Goal: Task Accomplishment & Management: Manage account settings

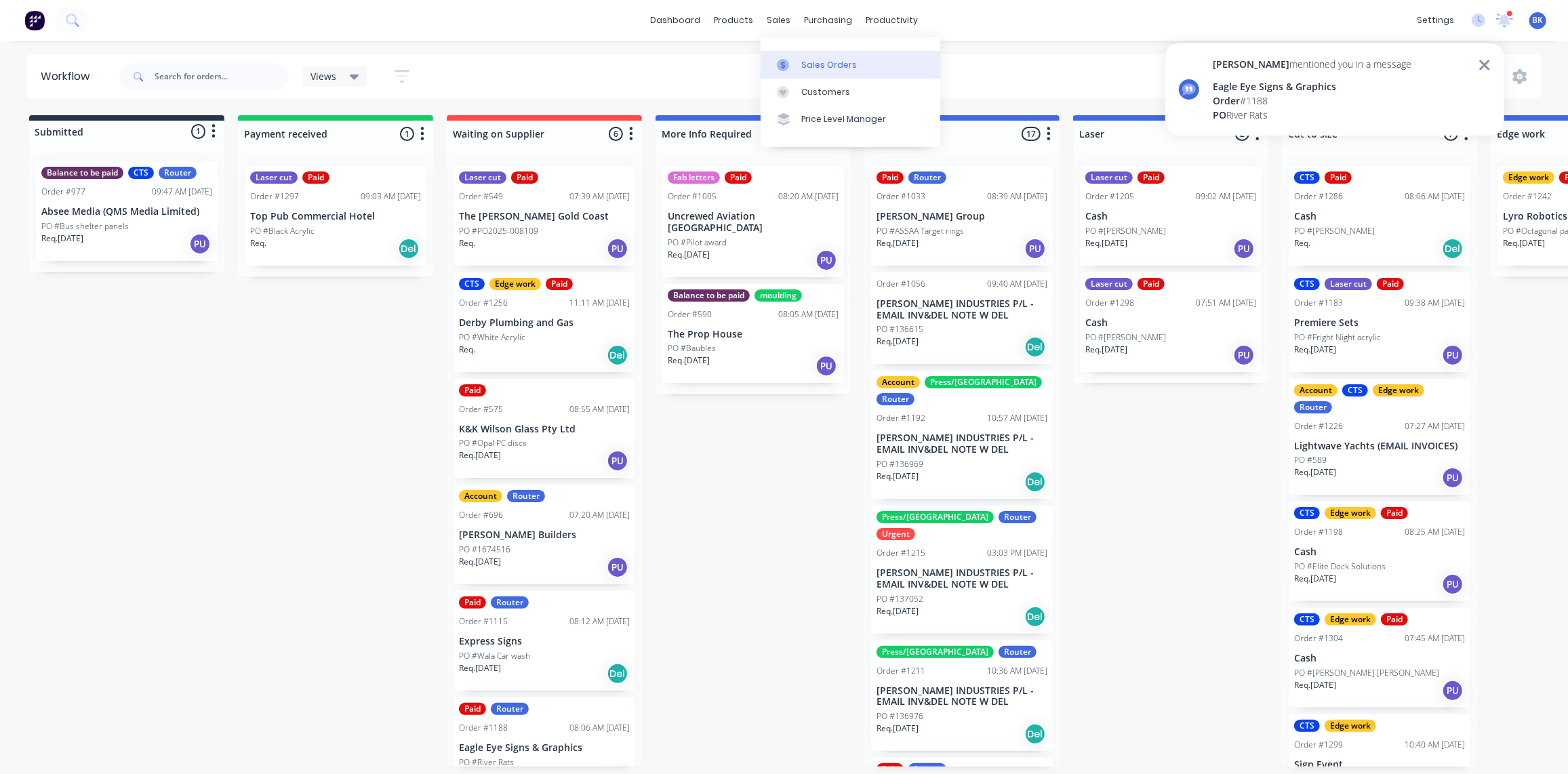
click at [789, 53] on link "Sales Orders" at bounding box center [850, 64] width 180 height 27
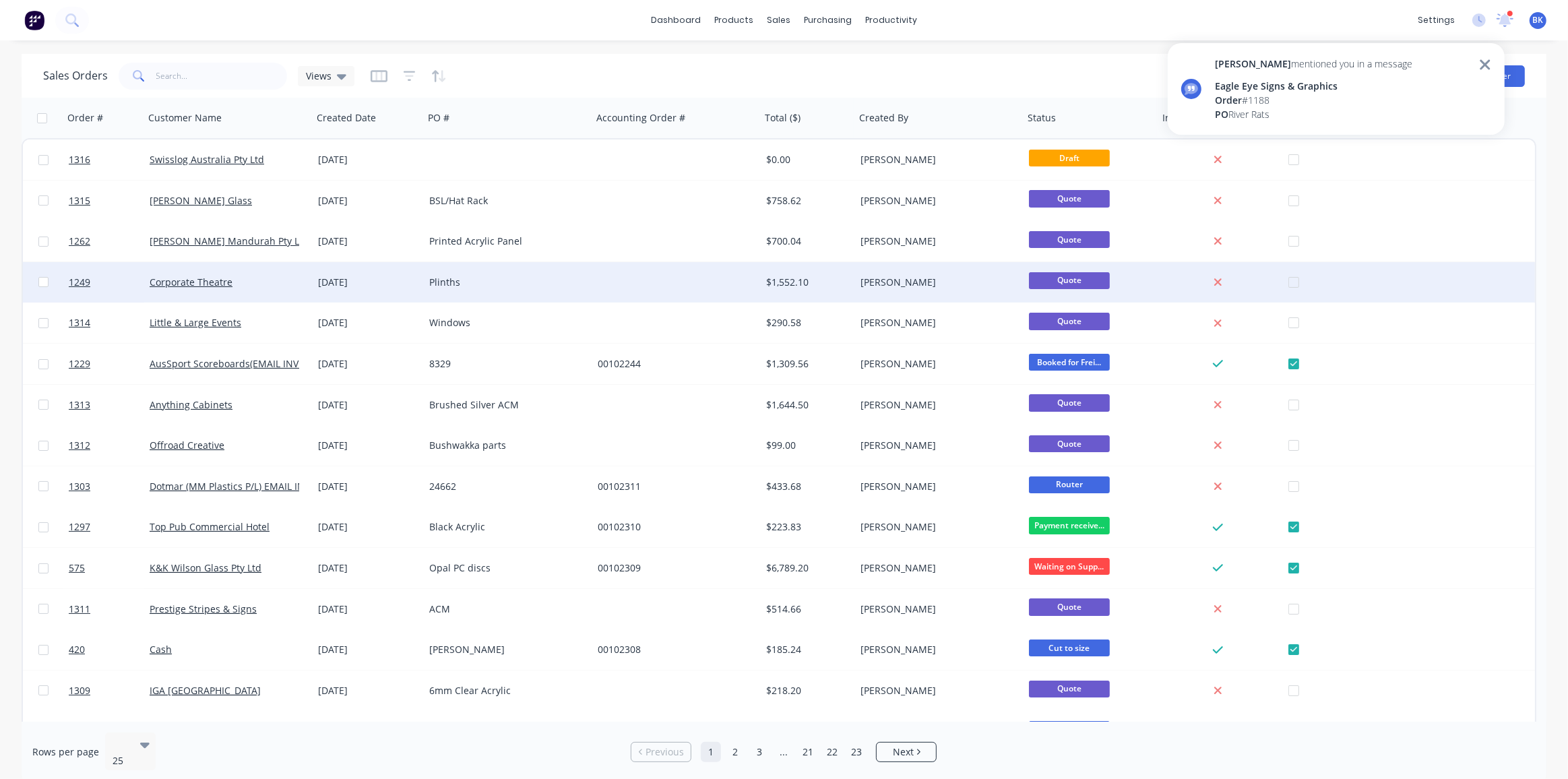
click at [248, 276] on div "Corporate Theatre" at bounding box center [224, 282] width 149 height 13
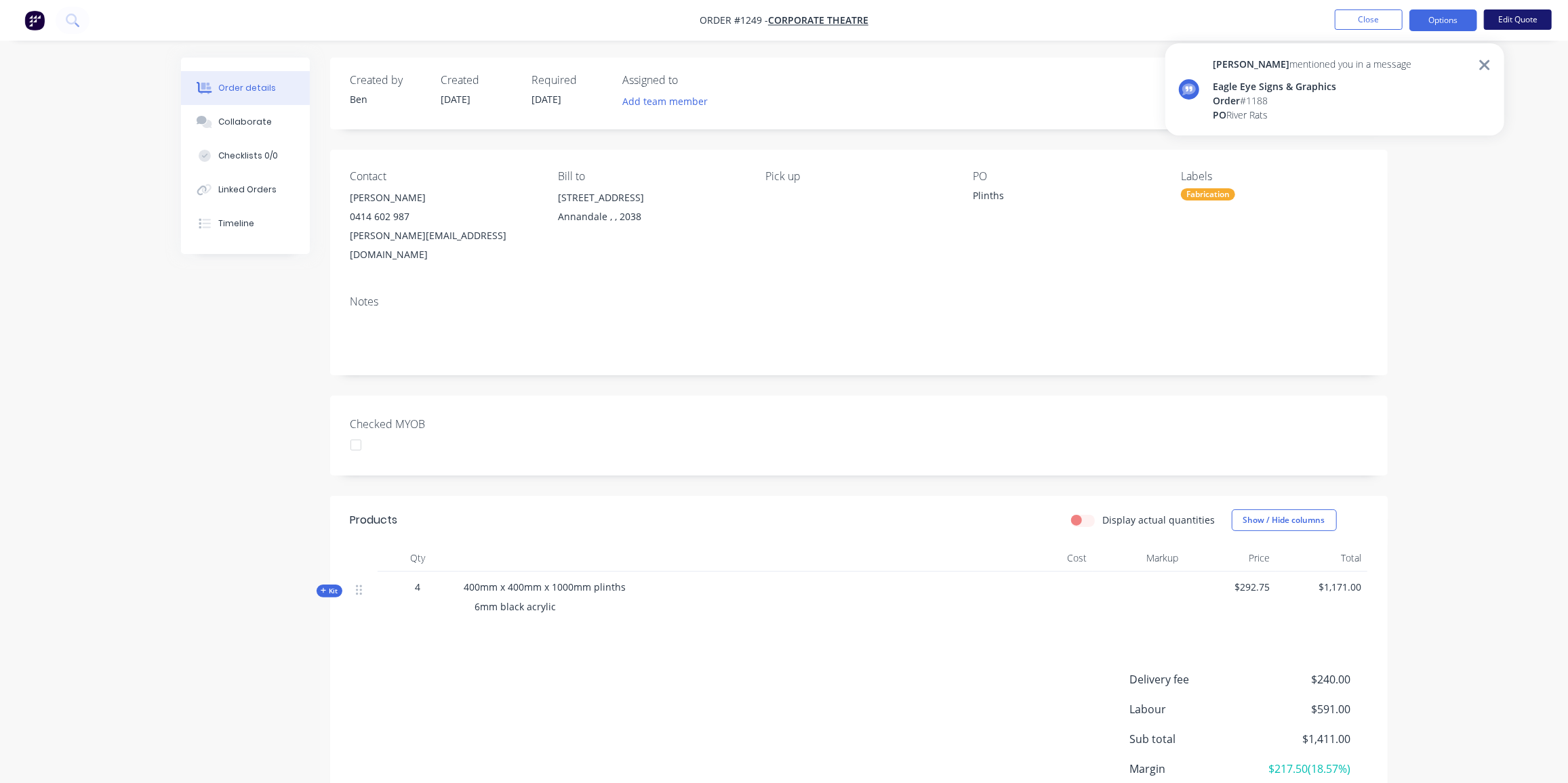
click at [1525, 19] on button "Edit Quote" at bounding box center [1518, 20] width 68 height 20
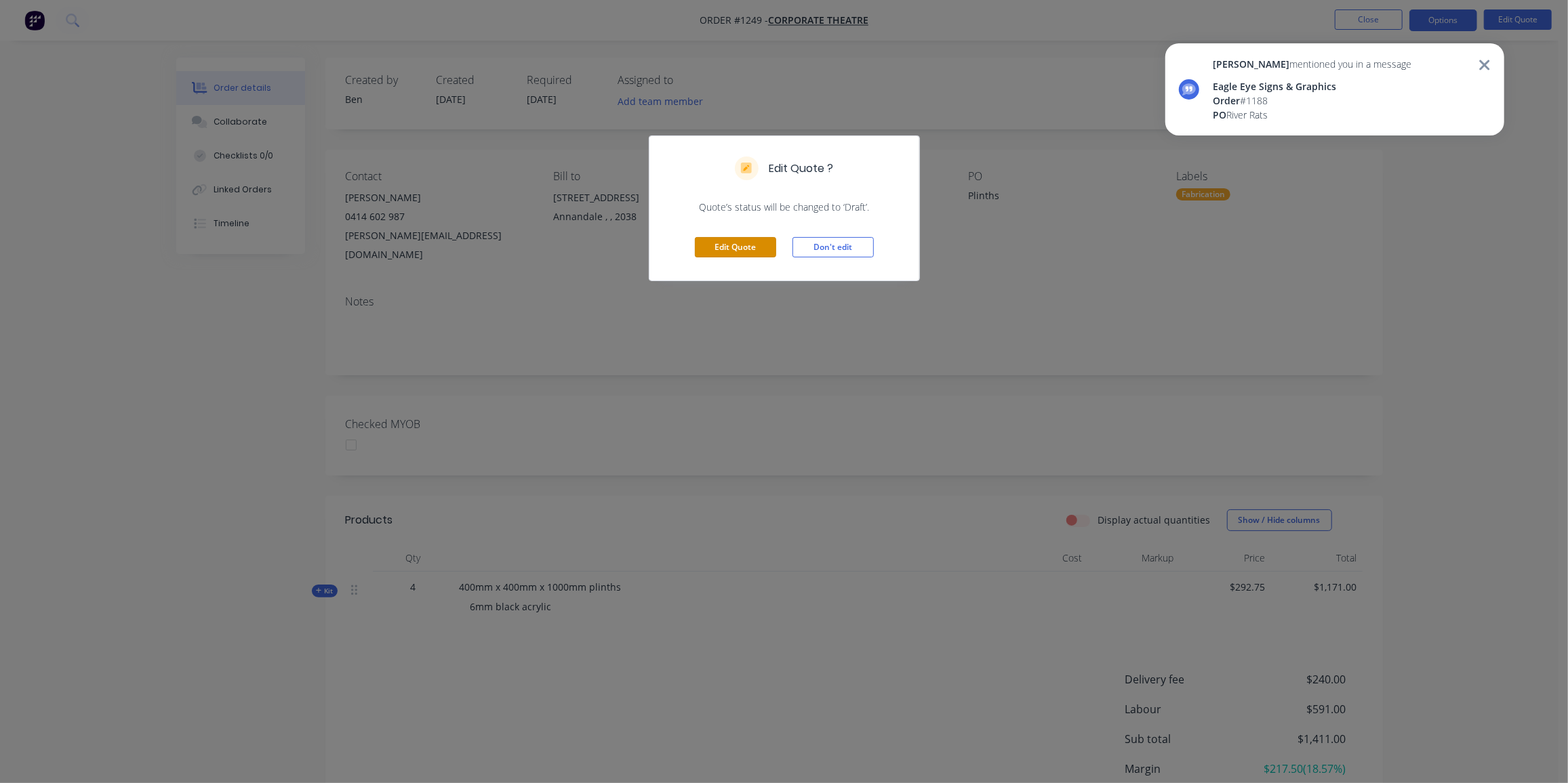
click at [745, 242] on button "Edit Quote" at bounding box center [735, 247] width 81 height 20
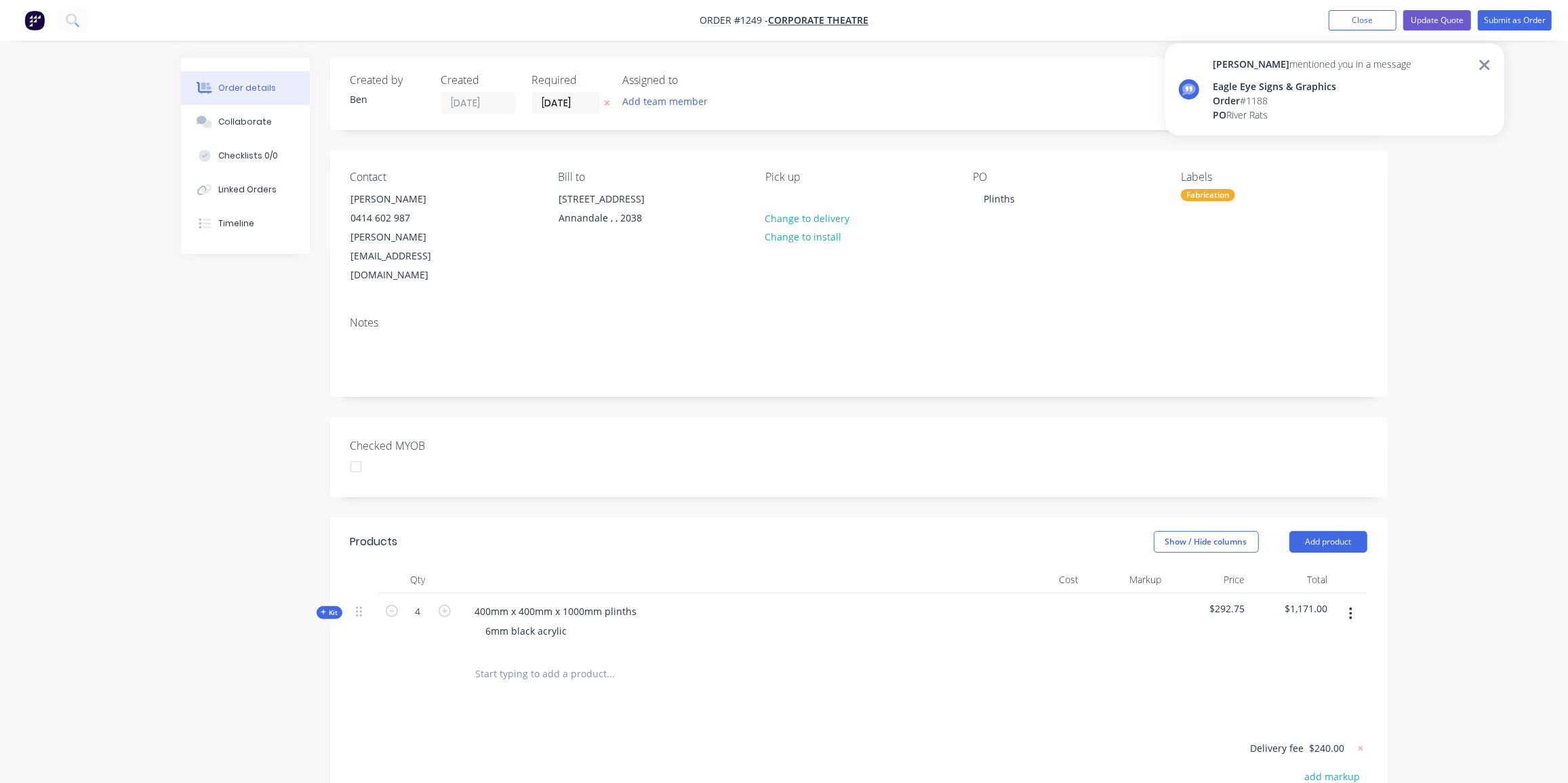
click at [332, 608] on span "Kit" at bounding box center [329, 612] width 17 height 10
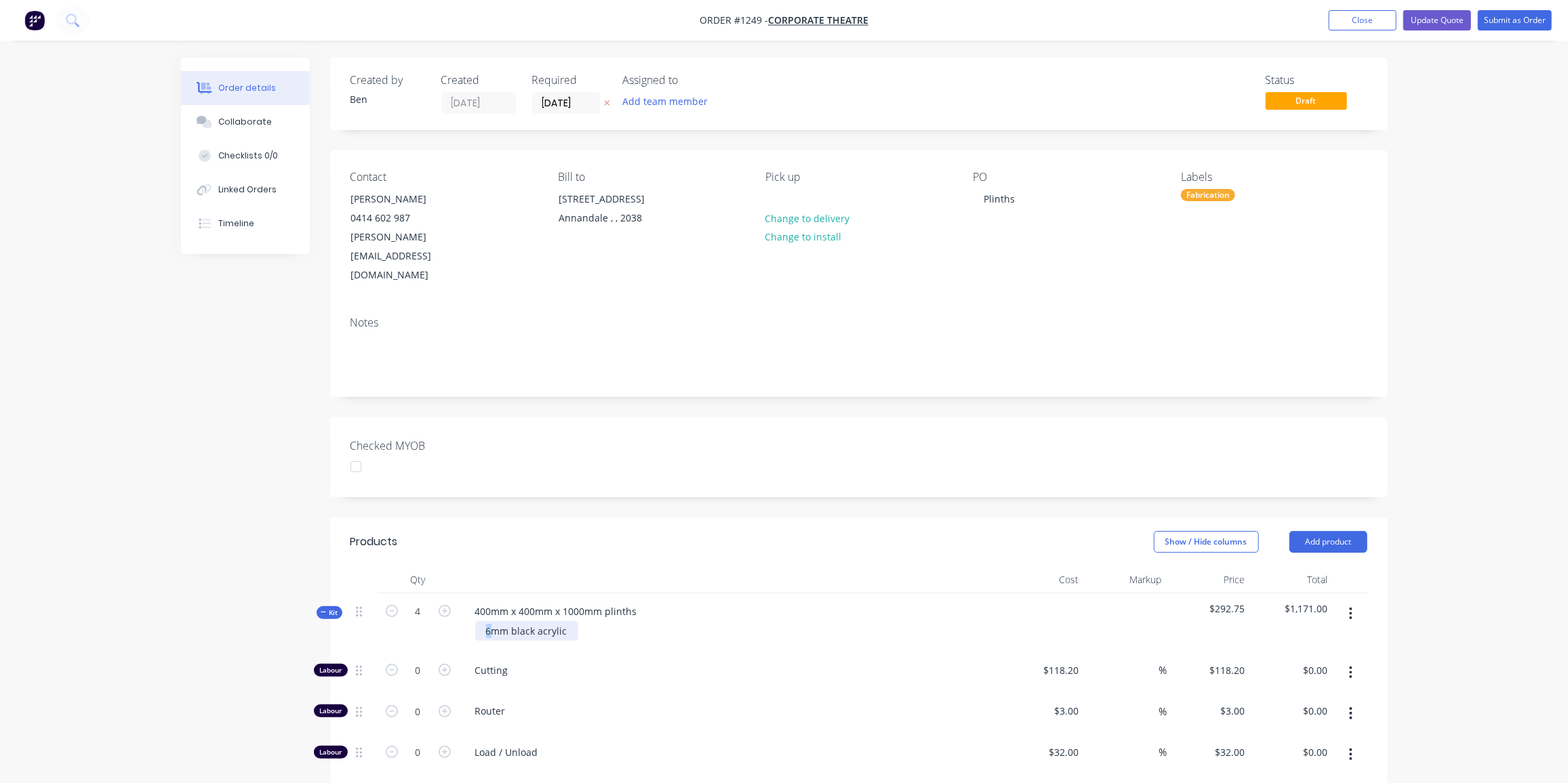
click at [485, 622] on div "6mm black acrylic" at bounding box center [526, 631] width 103 height 20
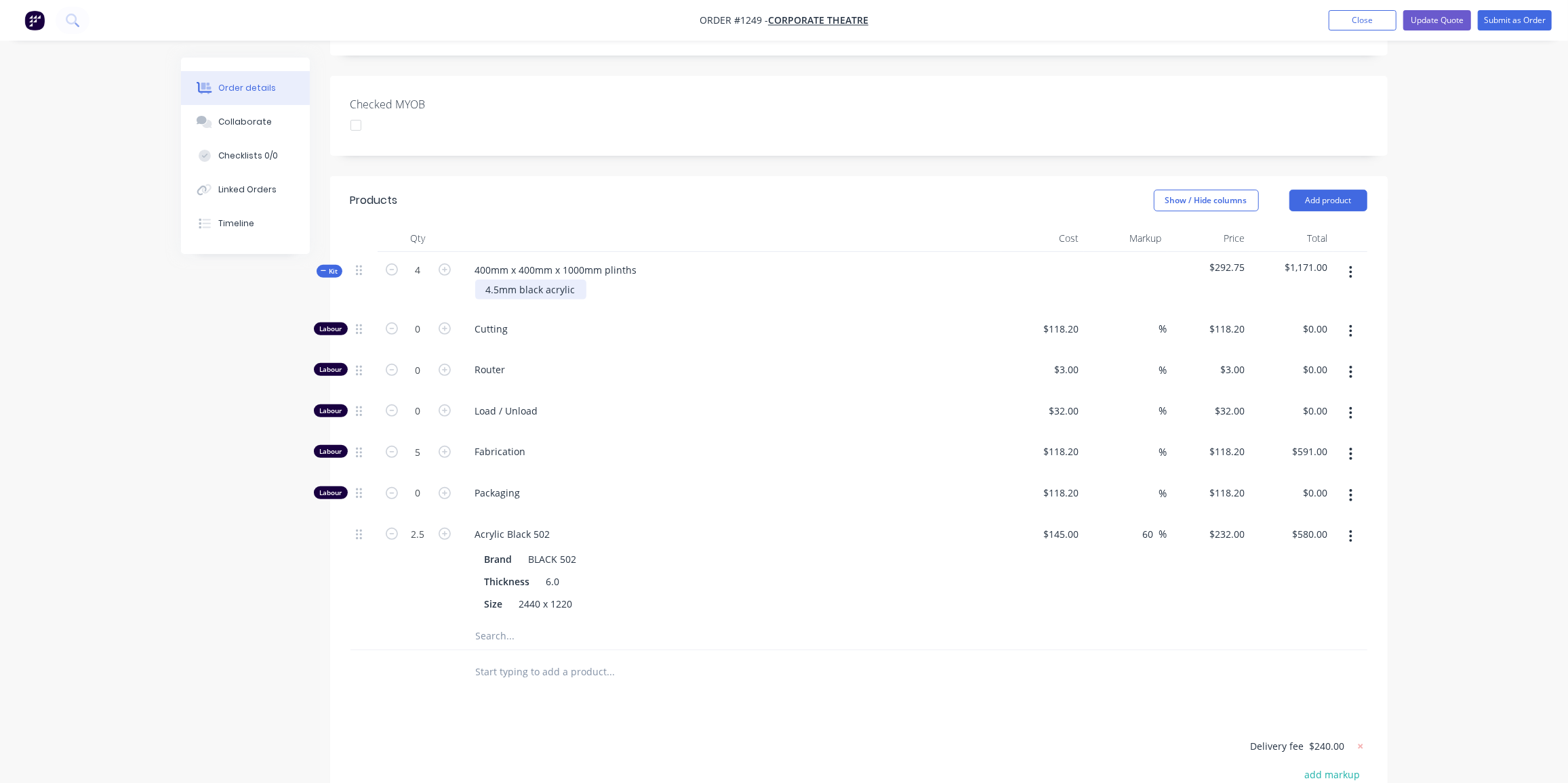
scroll to position [369, 0]
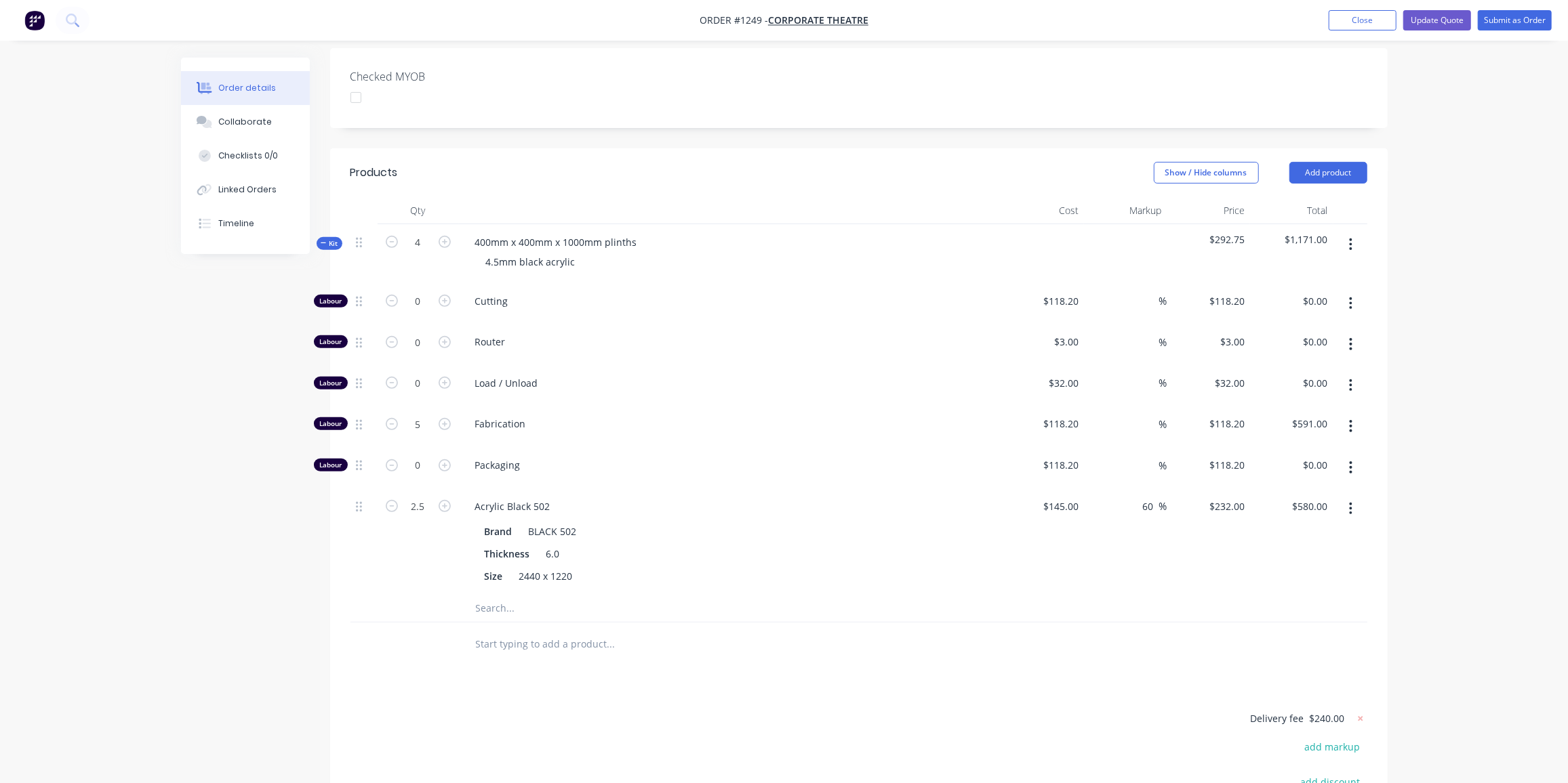
click at [1355, 496] on button "button" at bounding box center [1350, 508] width 32 height 24
click at [1292, 584] on button "Delete" at bounding box center [1303, 598] width 129 height 27
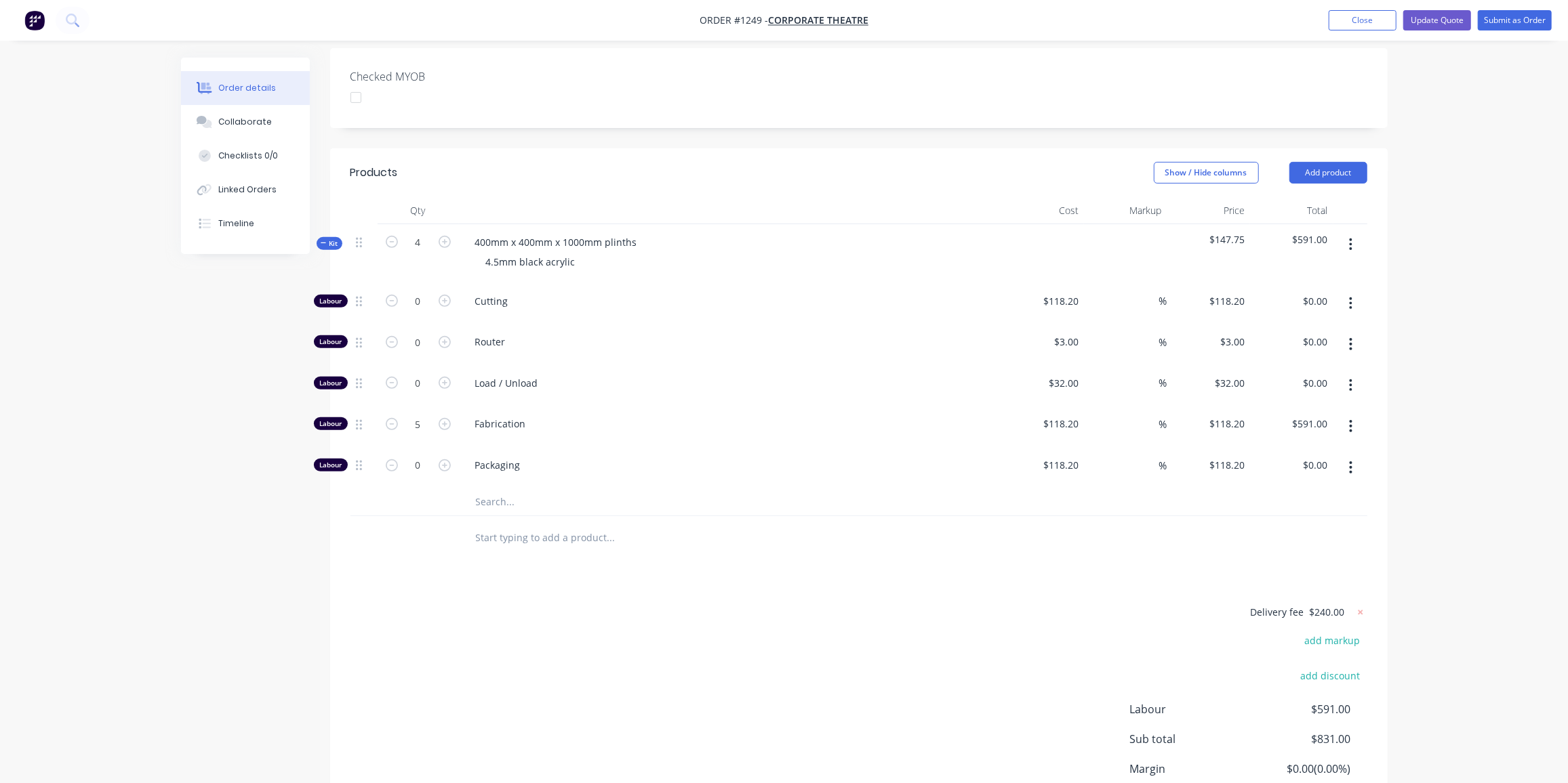
click at [522, 489] on input "text" at bounding box center [611, 502] width 271 height 27
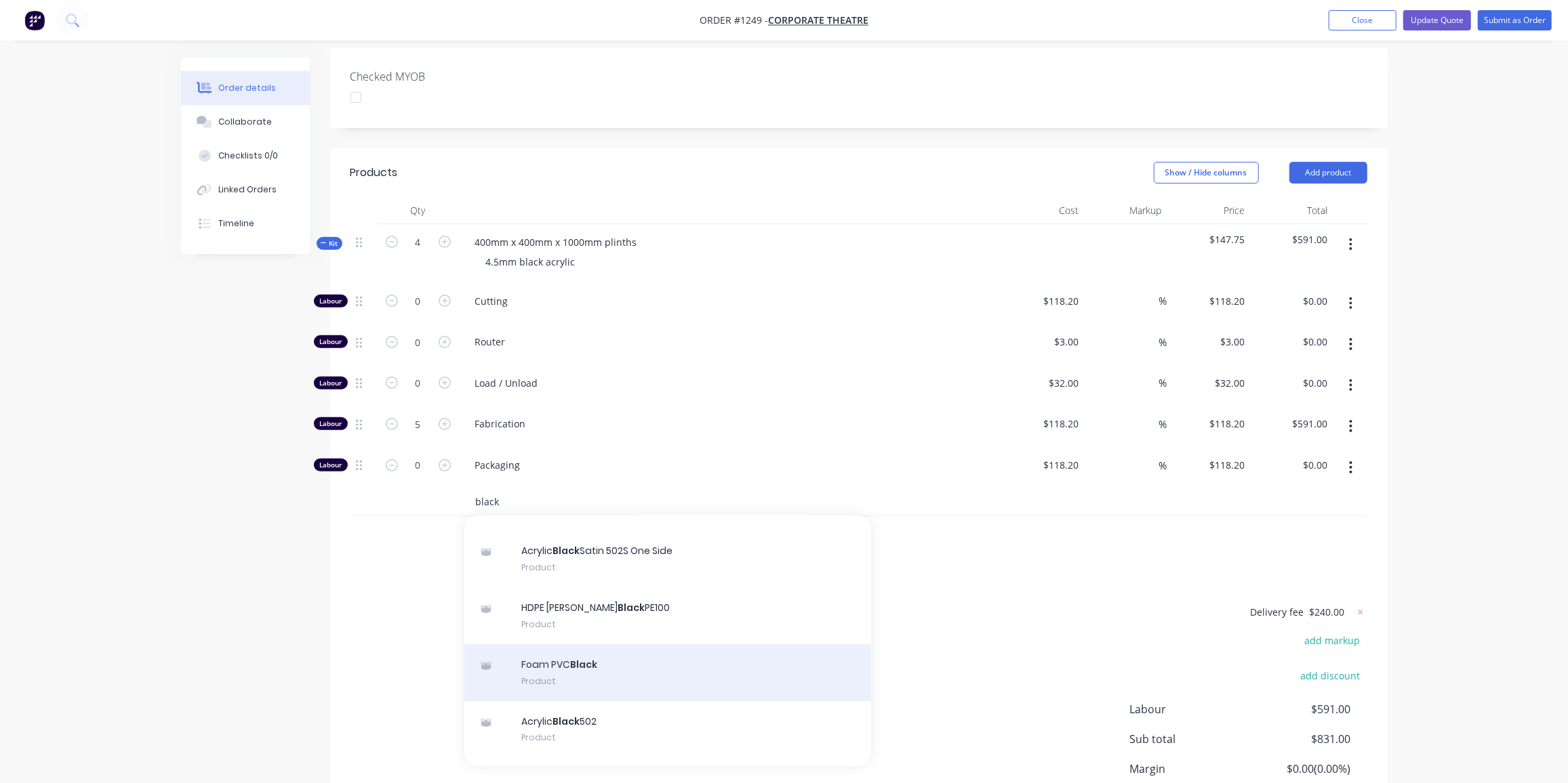
scroll to position [185, 0]
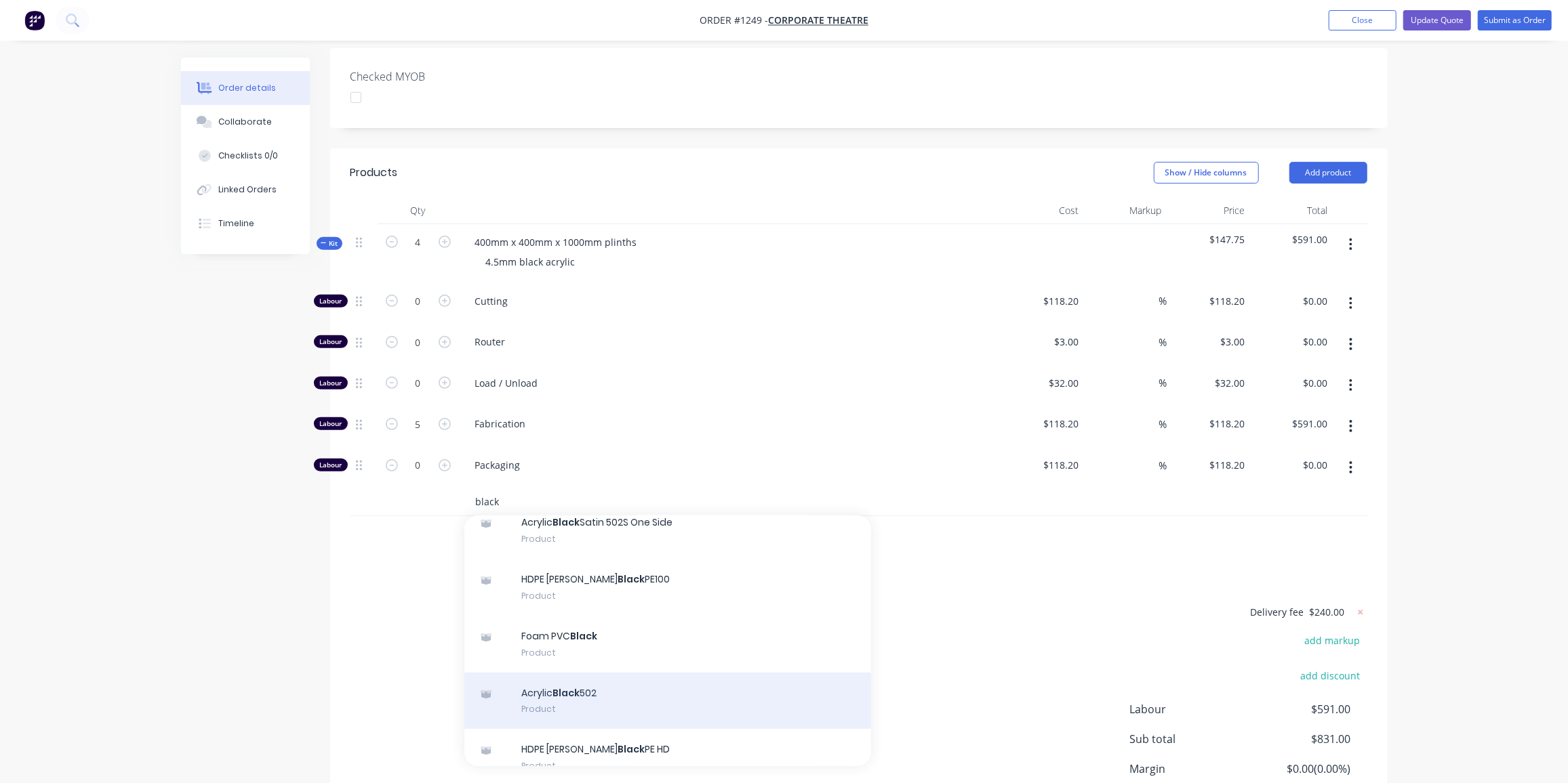
type input "black"
click at [586, 673] on div "Acrylic Black 502 Product" at bounding box center [668, 701] width 407 height 57
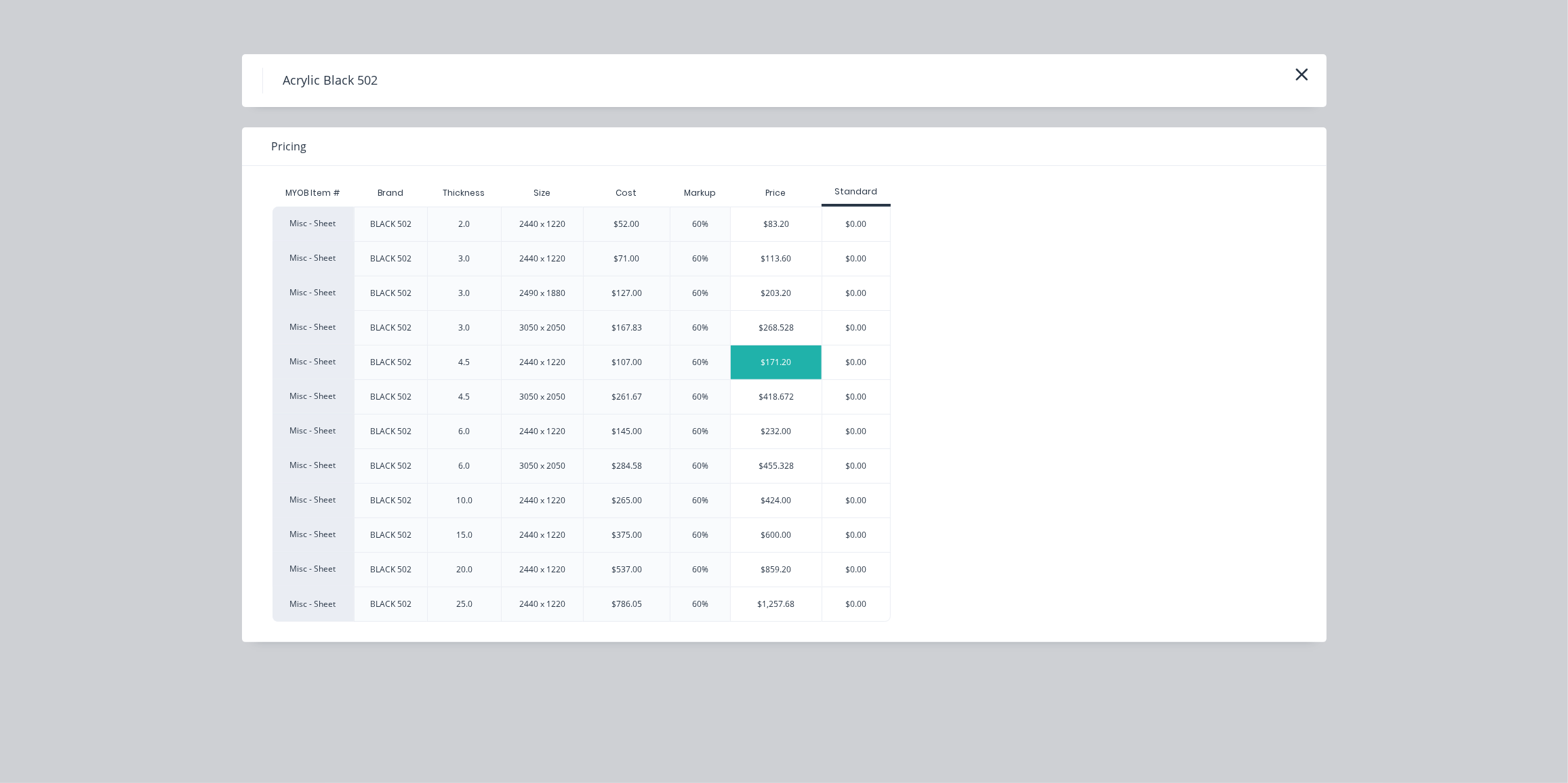
click at [792, 359] on div "$171.20" at bounding box center [776, 362] width 91 height 34
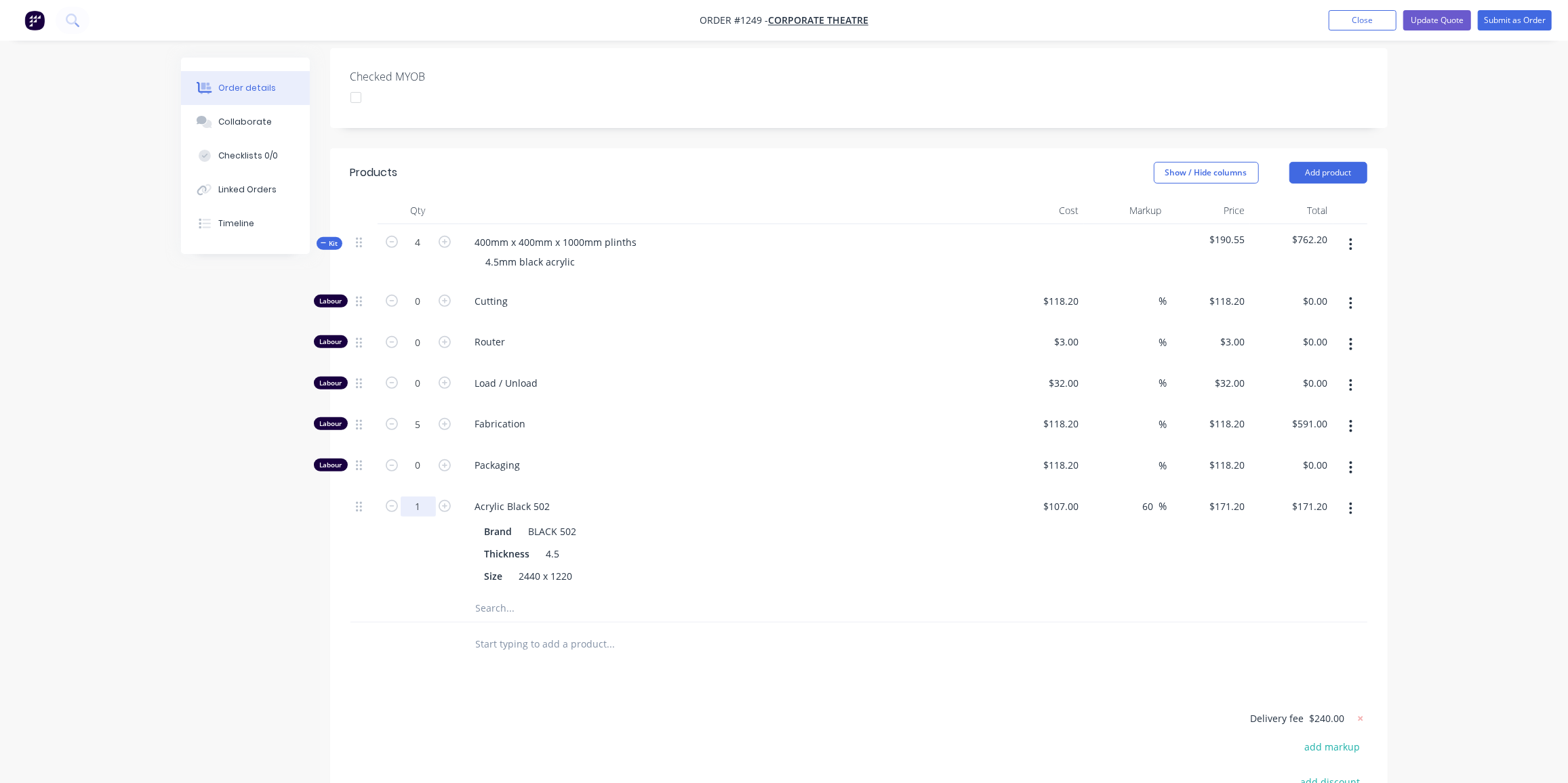
click at [420, 312] on input "1" at bounding box center [418, 301] width 35 height 20
type input "2.5"
type input "$428.00"
click at [306, 480] on div "Created by [PERSON_NAME] Created [DATE] Required [DATE] Assigned to Add team me…" at bounding box center [784, 347] width 1206 height 1317
click at [331, 238] on span "Kit" at bounding box center [329, 243] width 17 height 10
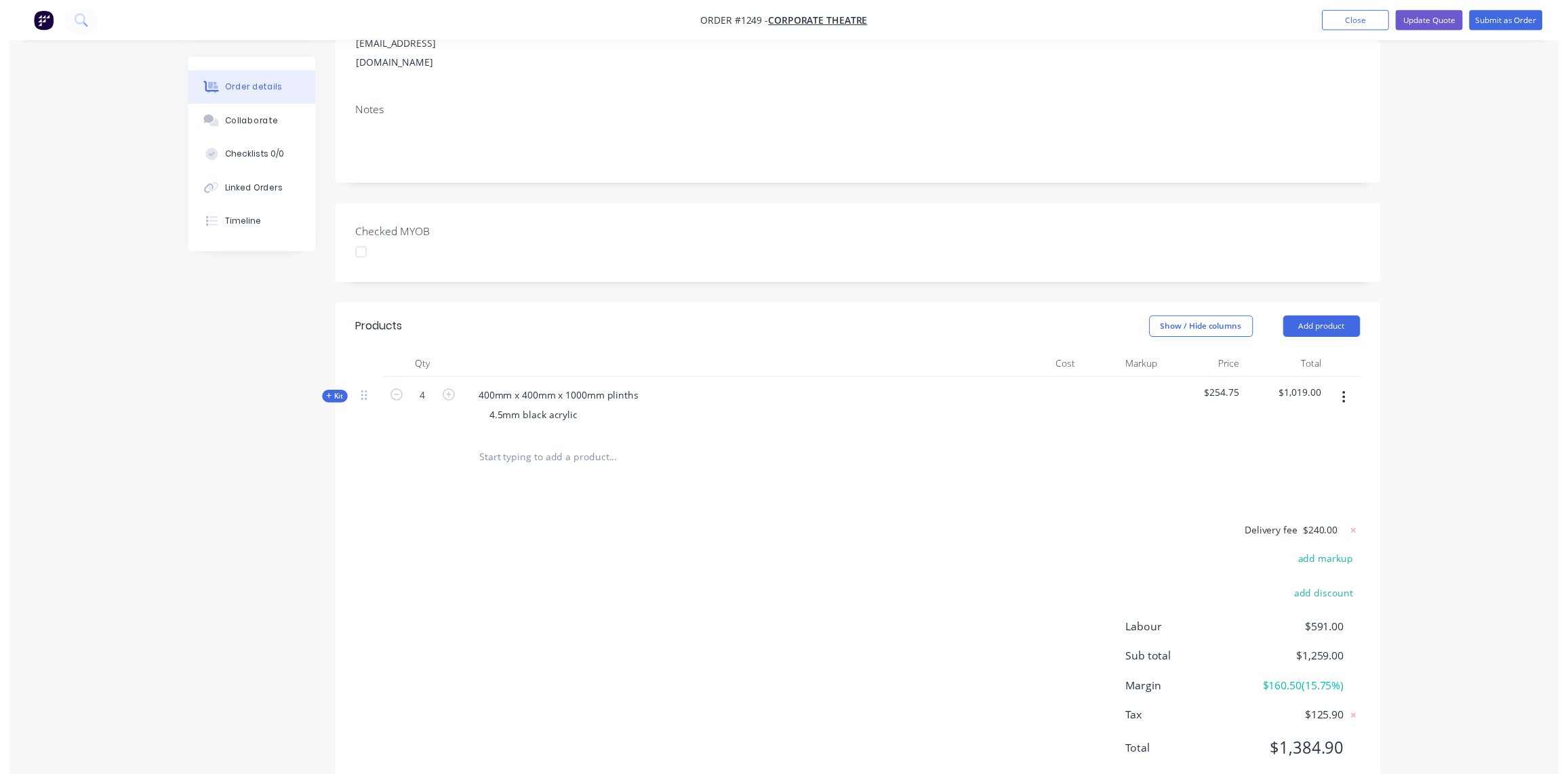
scroll to position [0, 0]
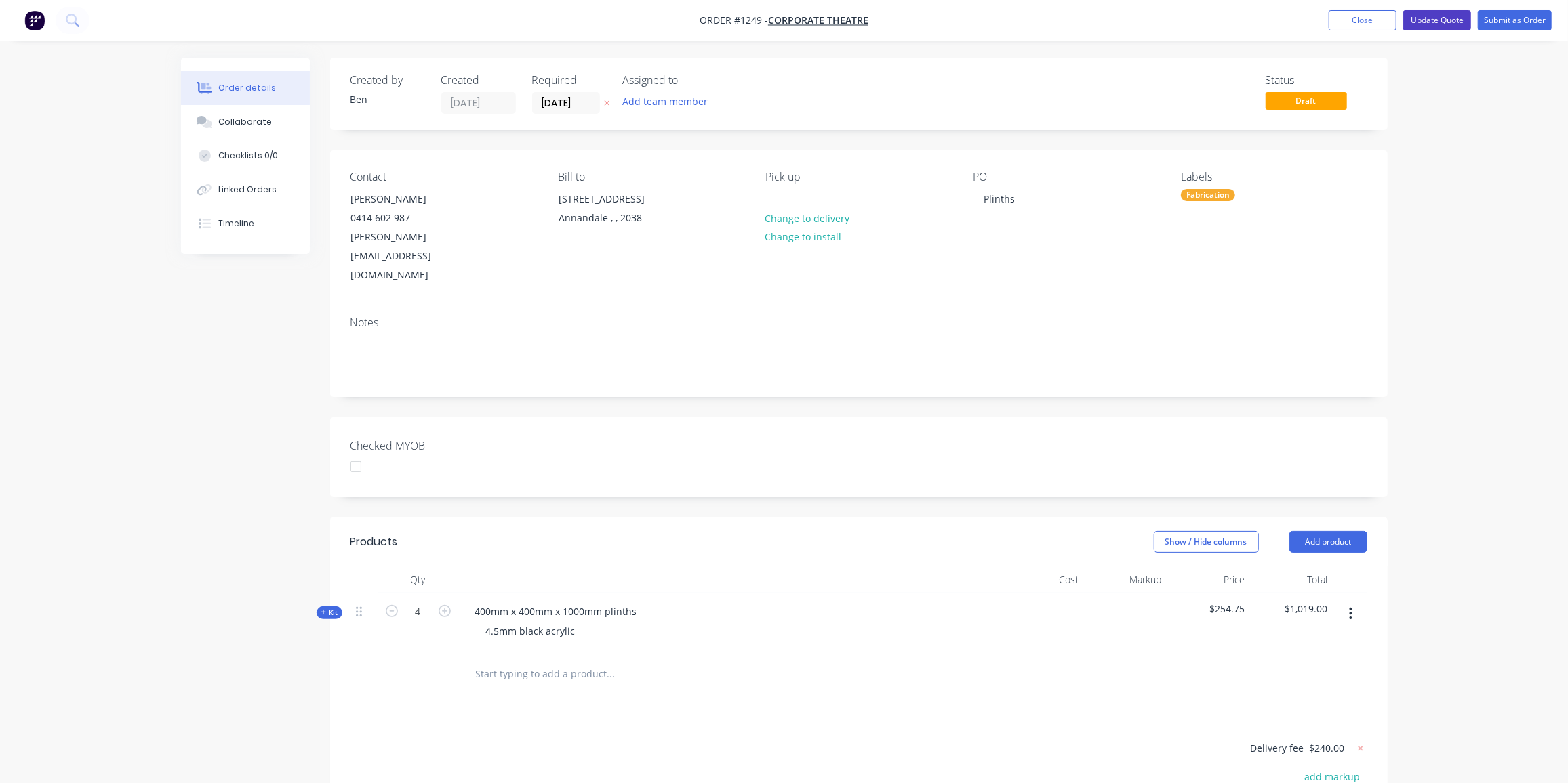
click at [1459, 13] on button "Update Quote" at bounding box center [1437, 20] width 68 height 20
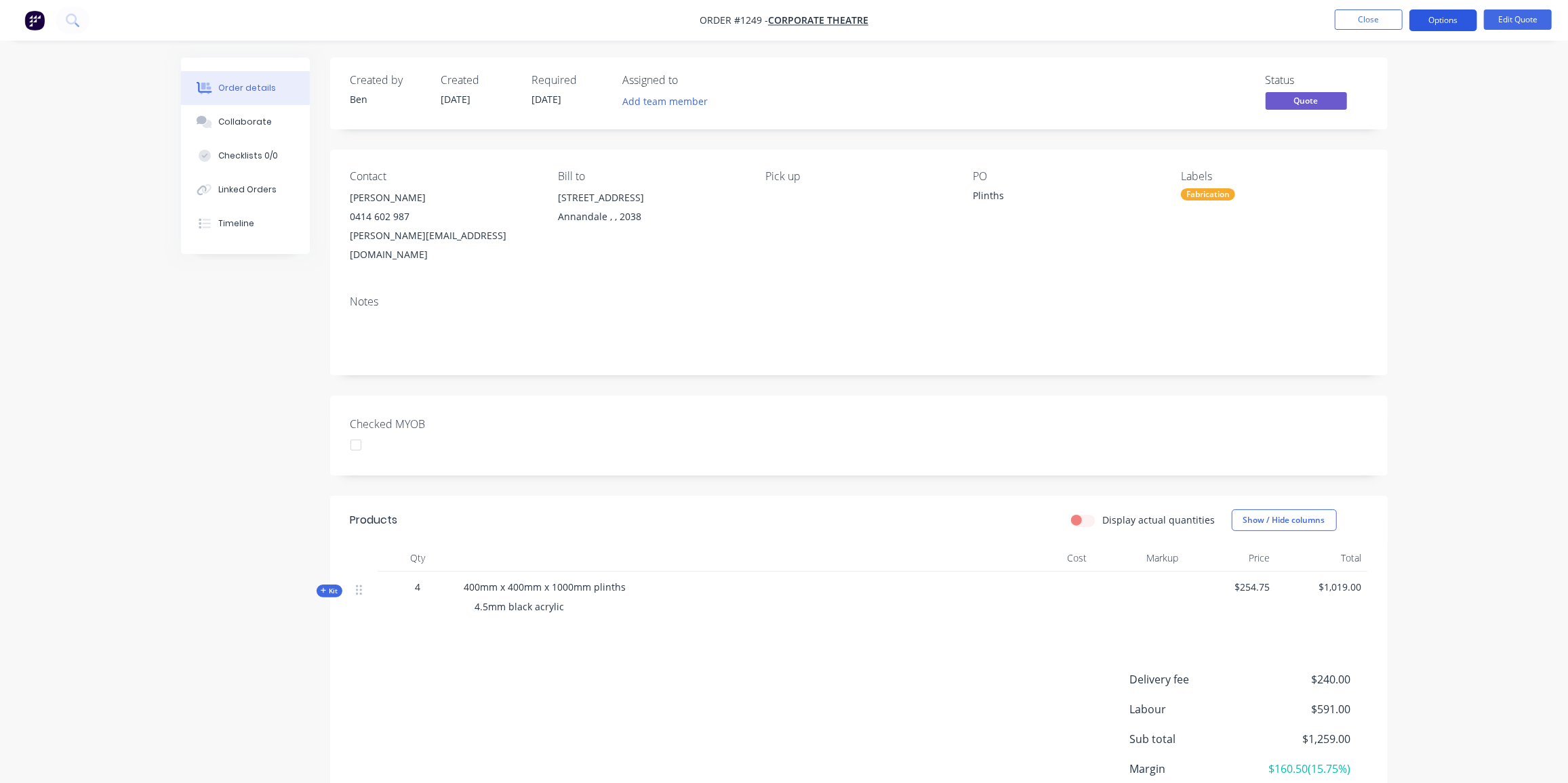
click at [1440, 16] on button "Options" at bounding box center [1443, 20] width 68 height 22
click at [1382, 110] on div "Proforma Invoice" at bounding box center [1402, 109] width 124 height 20
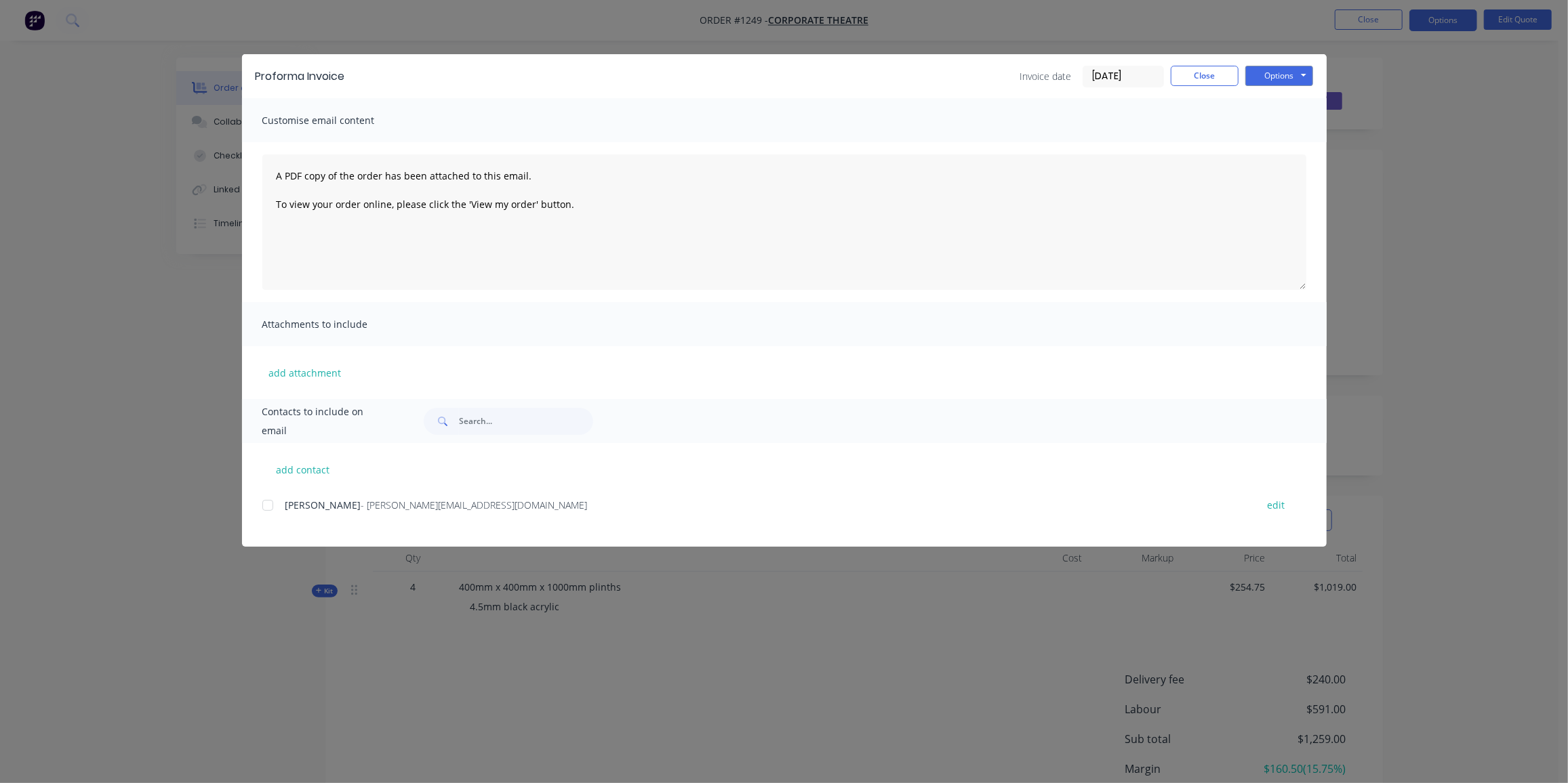
click at [266, 503] on div at bounding box center [267, 505] width 27 height 27
click at [1271, 80] on button "Options" at bounding box center [1278, 76] width 68 height 20
click at [1275, 143] on button "Email" at bounding box center [1288, 145] width 87 height 22
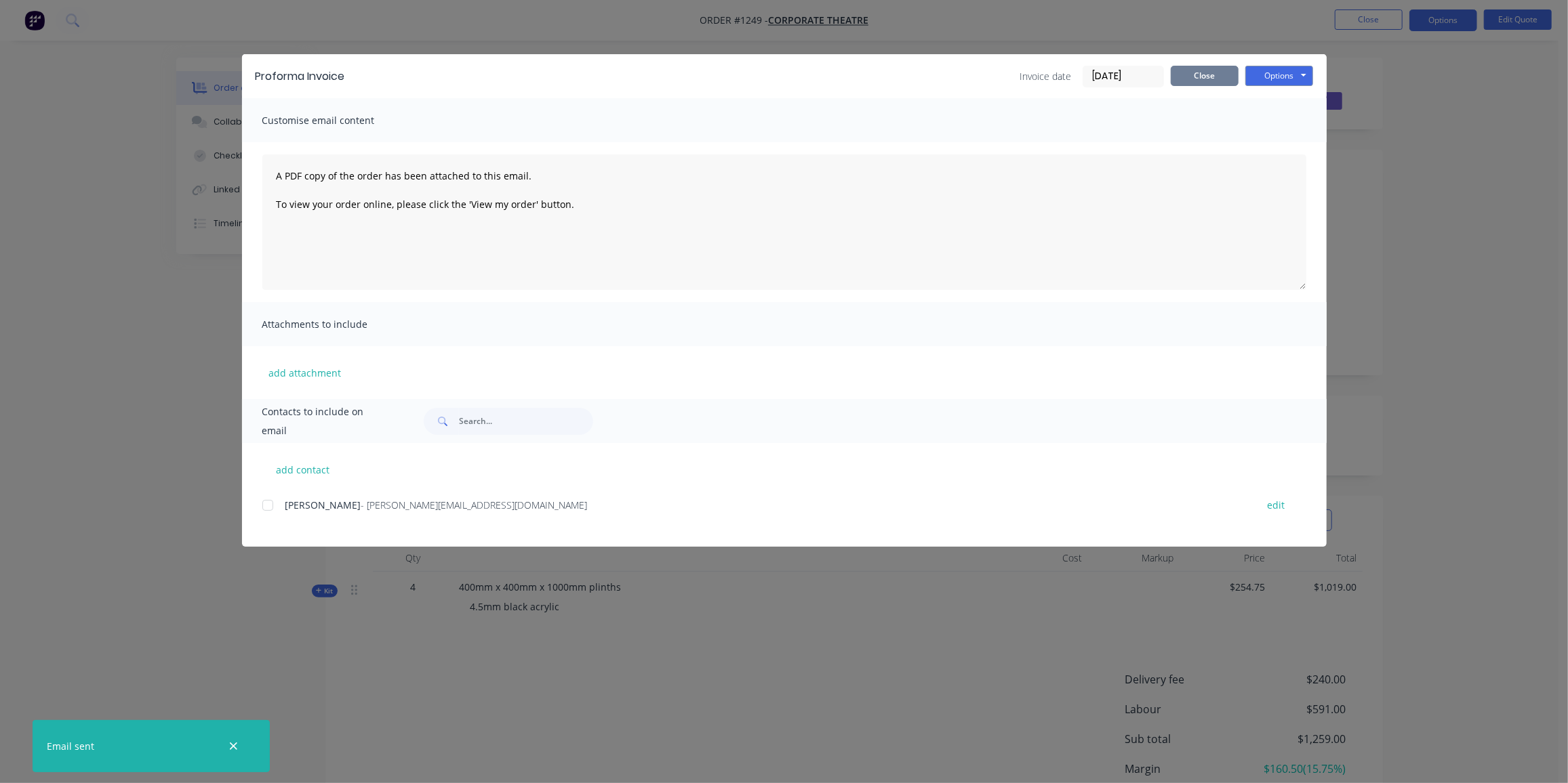
click at [1197, 77] on button "Close" at bounding box center [1204, 76] width 68 height 20
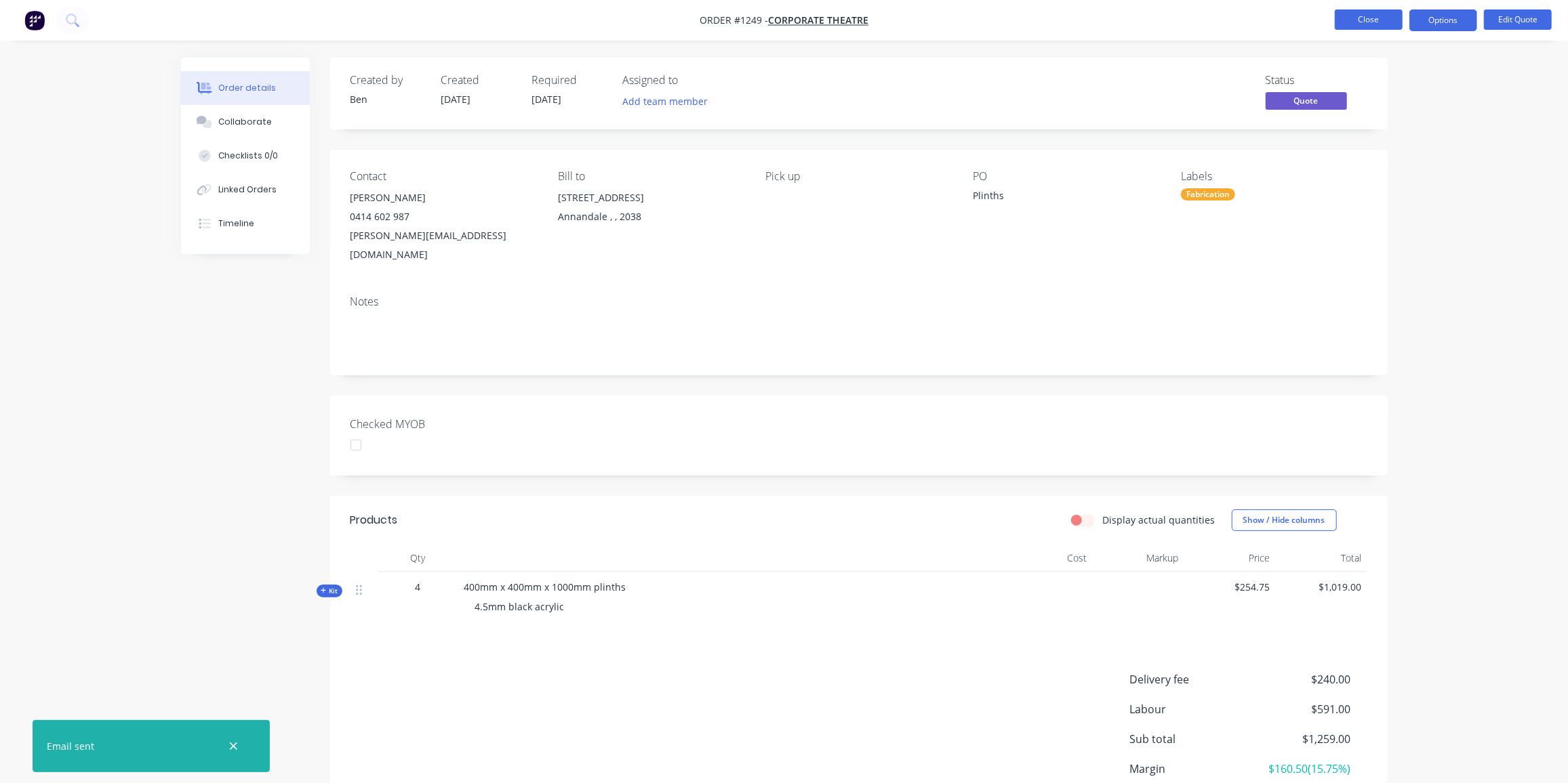
click at [1367, 12] on button "Close" at bounding box center [1368, 20] width 68 height 20
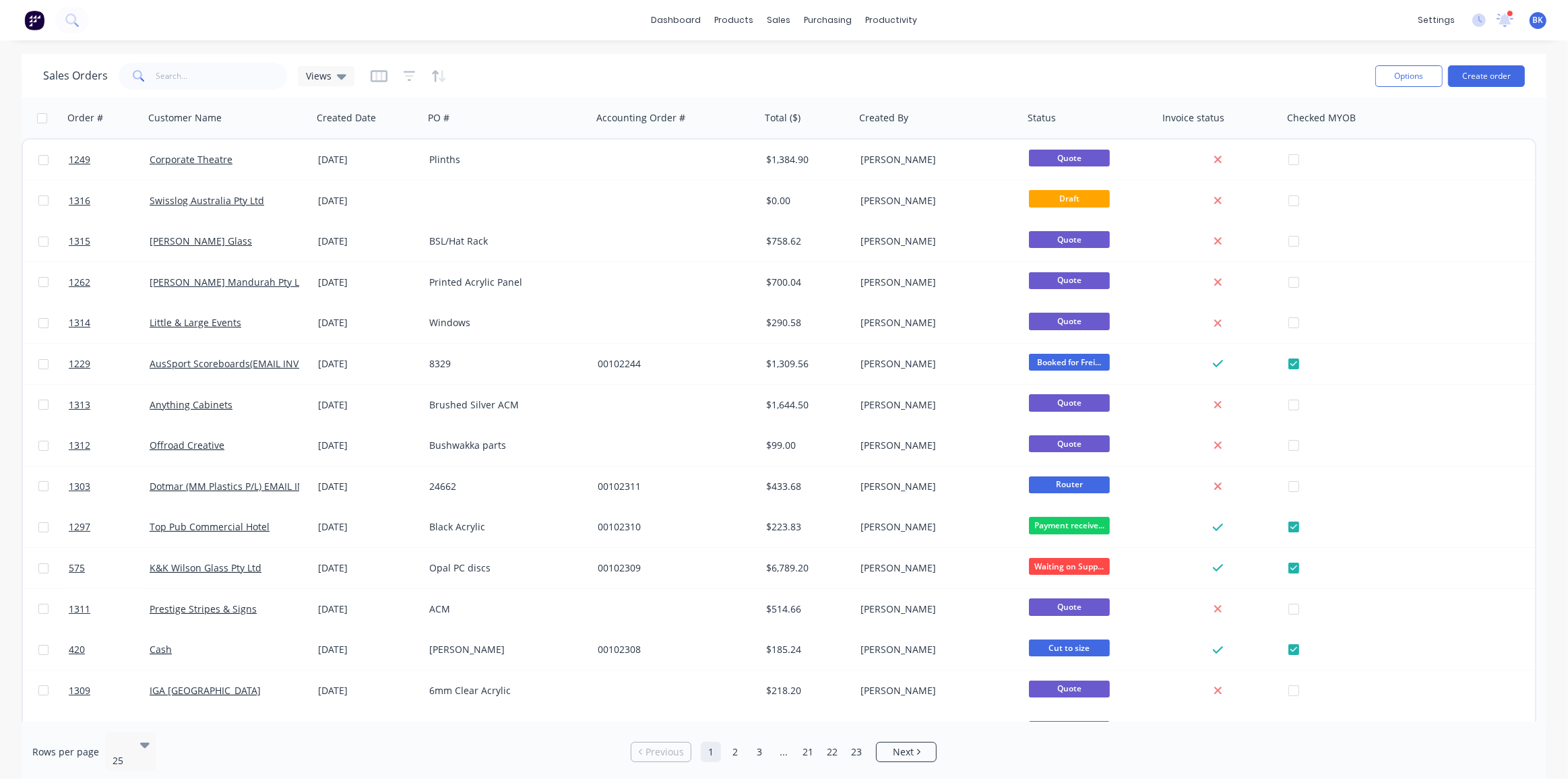
click at [1510, 15] on div at bounding box center [1510, 14] width 7 height 7
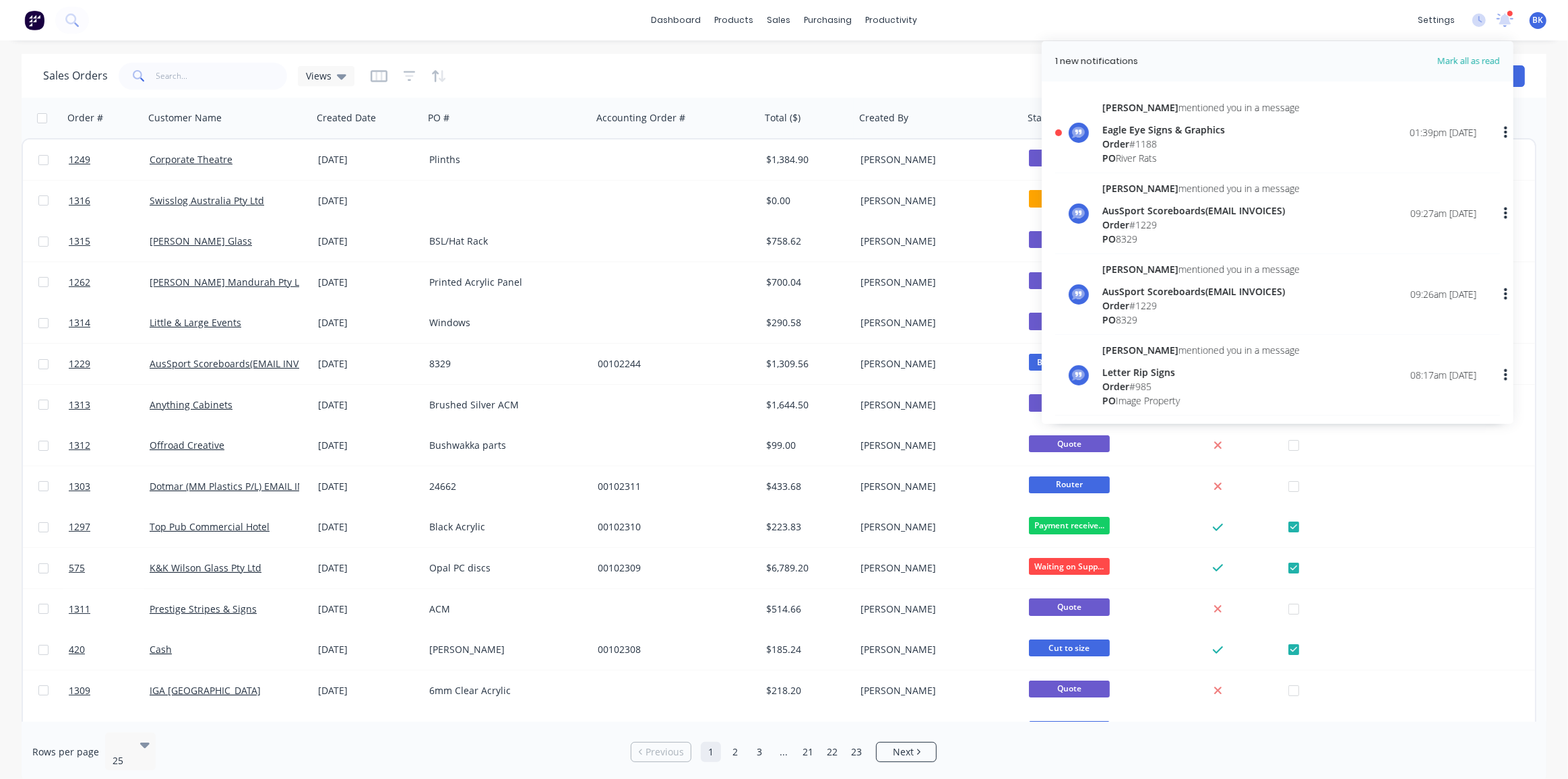
click at [1149, 135] on div "Eagle Eye Signs & Graphics" at bounding box center [1202, 129] width 197 height 14
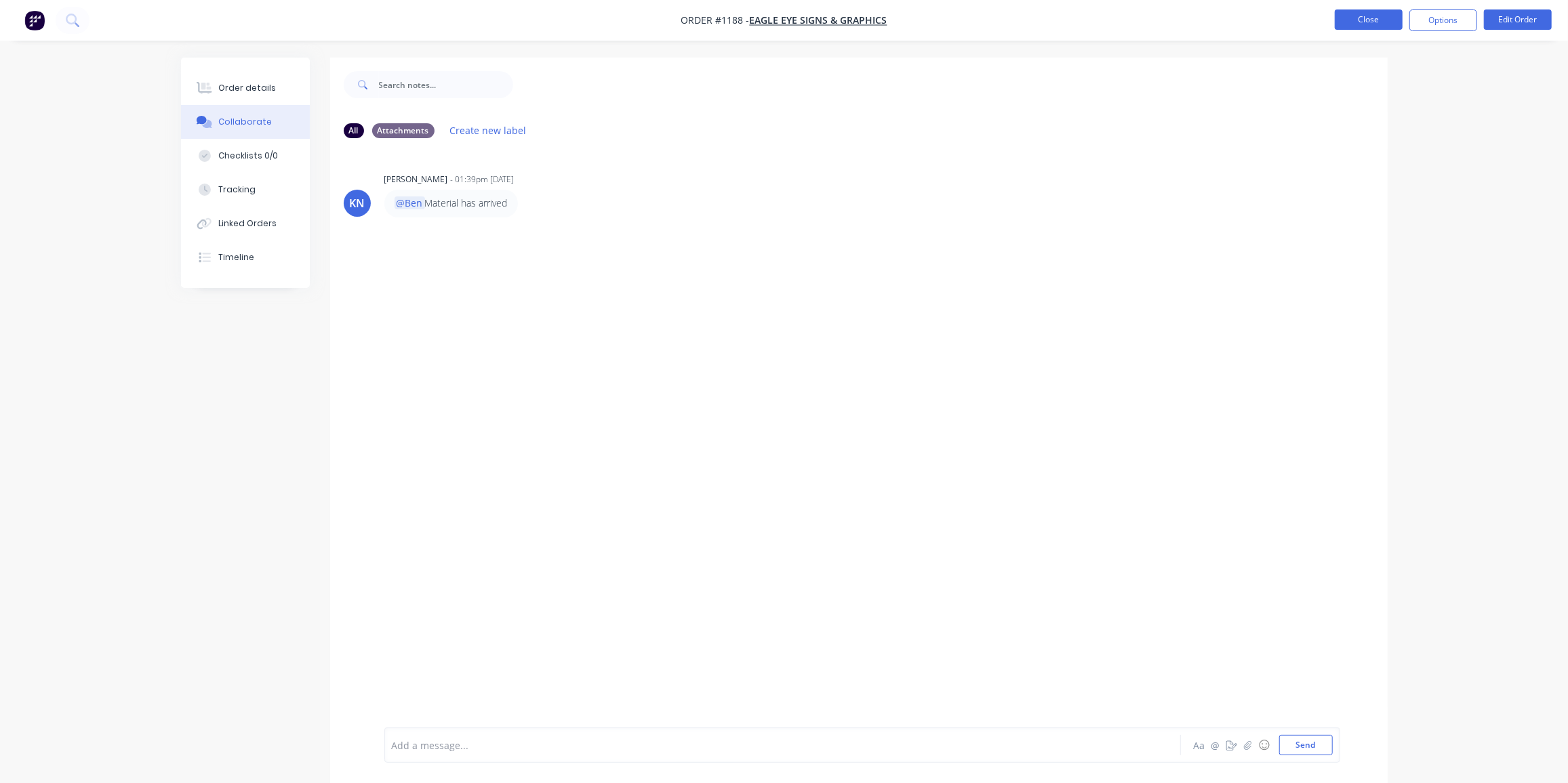
click at [1374, 16] on button "Close" at bounding box center [1368, 20] width 68 height 20
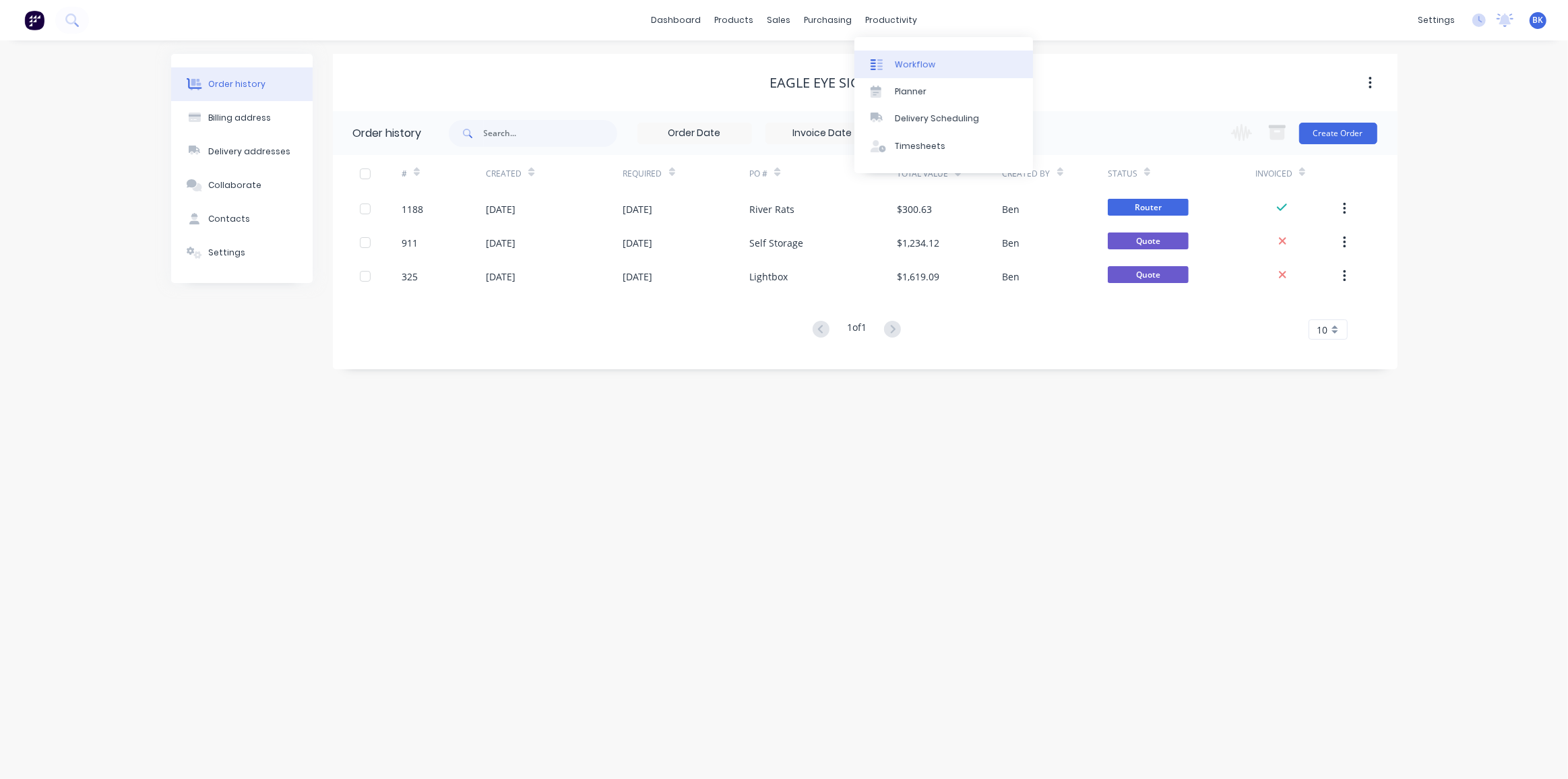
click at [902, 60] on div "Workflow" at bounding box center [915, 64] width 40 height 12
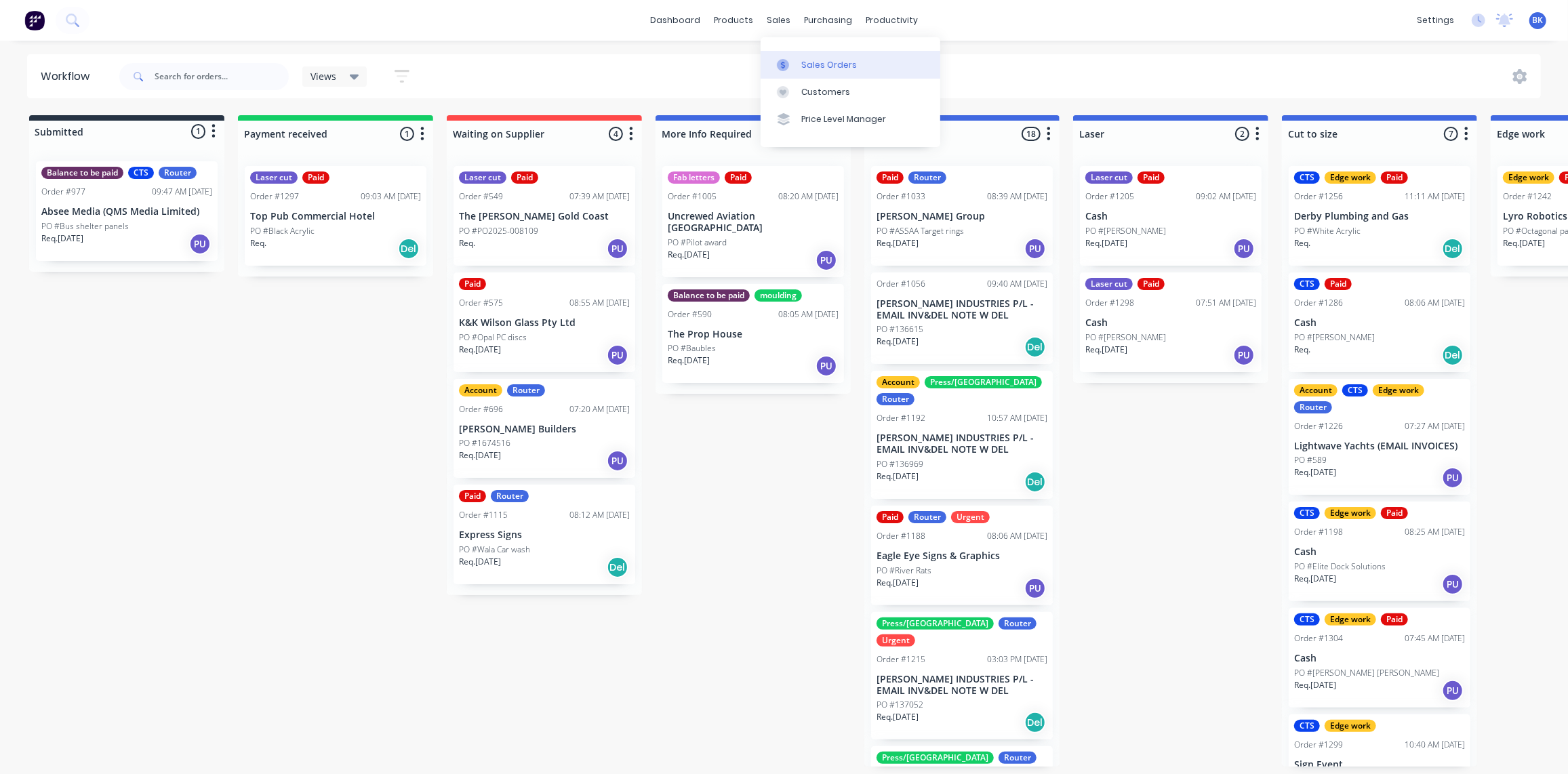
click at [797, 59] on div at bounding box center [787, 64] width 20 height 12
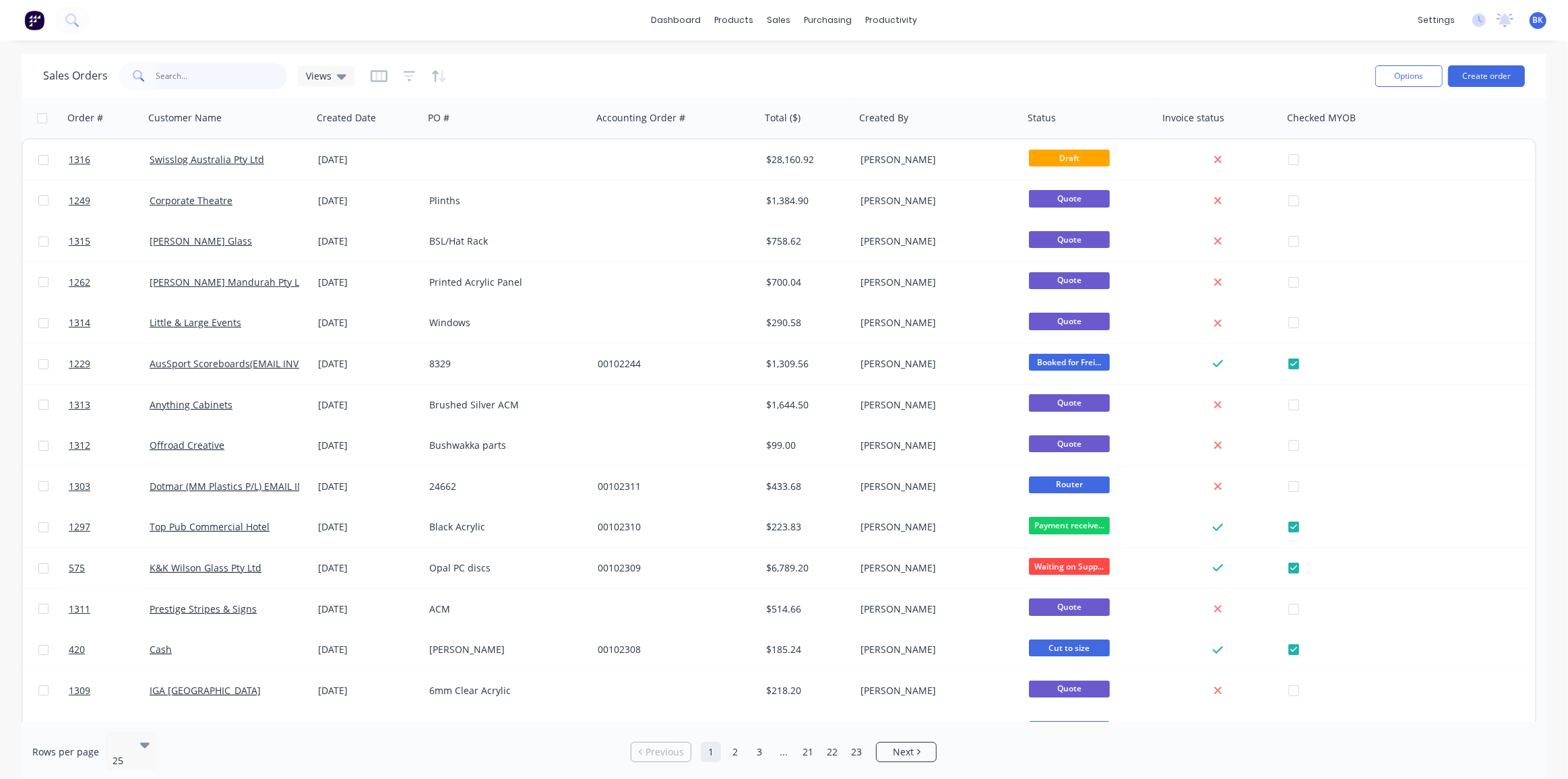
click at [262, 66] on input "text" at bounding box center [222, 76] width 131 height 27
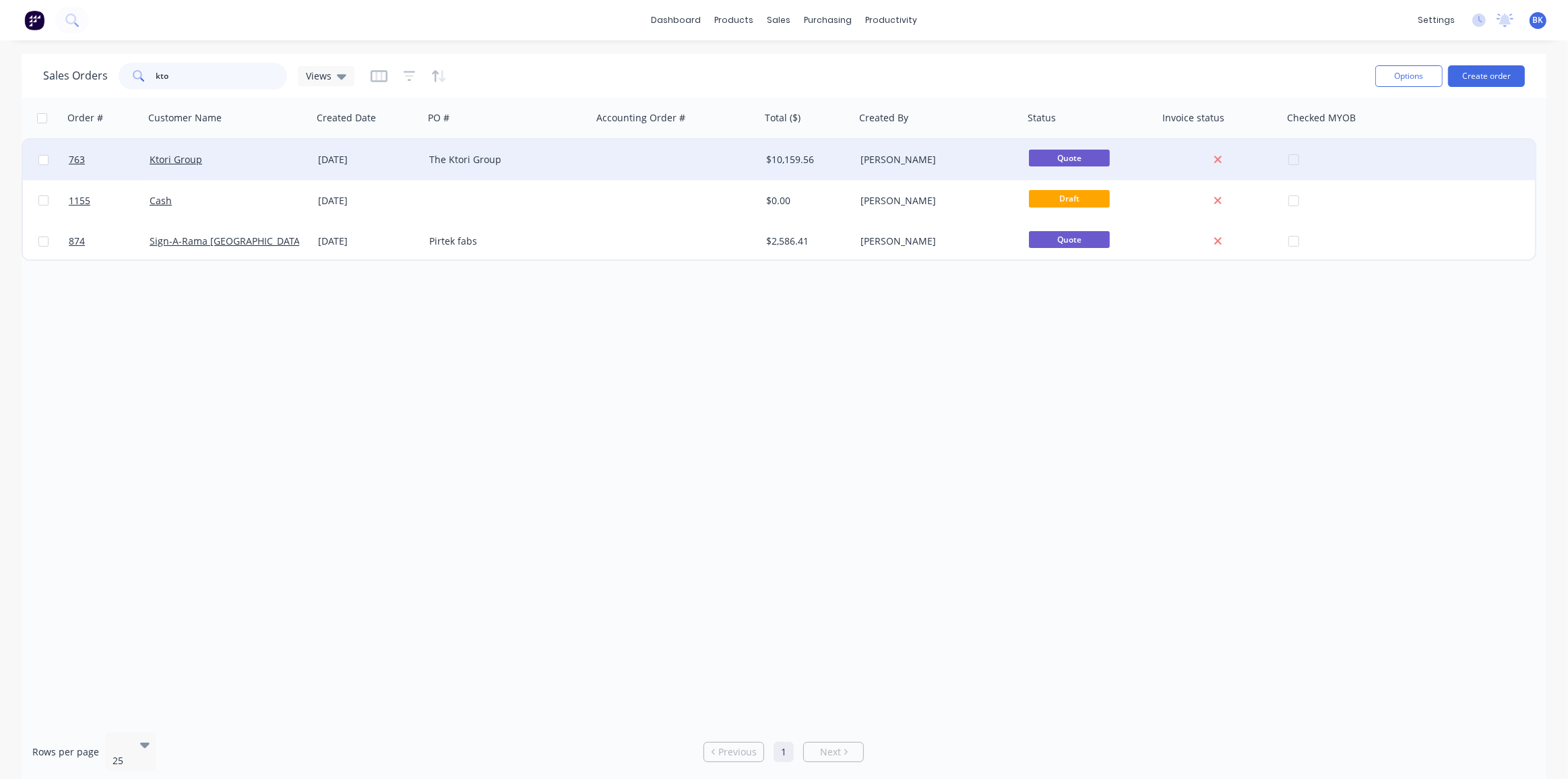
type input "kto"
click at [226, 154] on div "Ktori Group" at bounding box center [224, 159] width 149 height 13
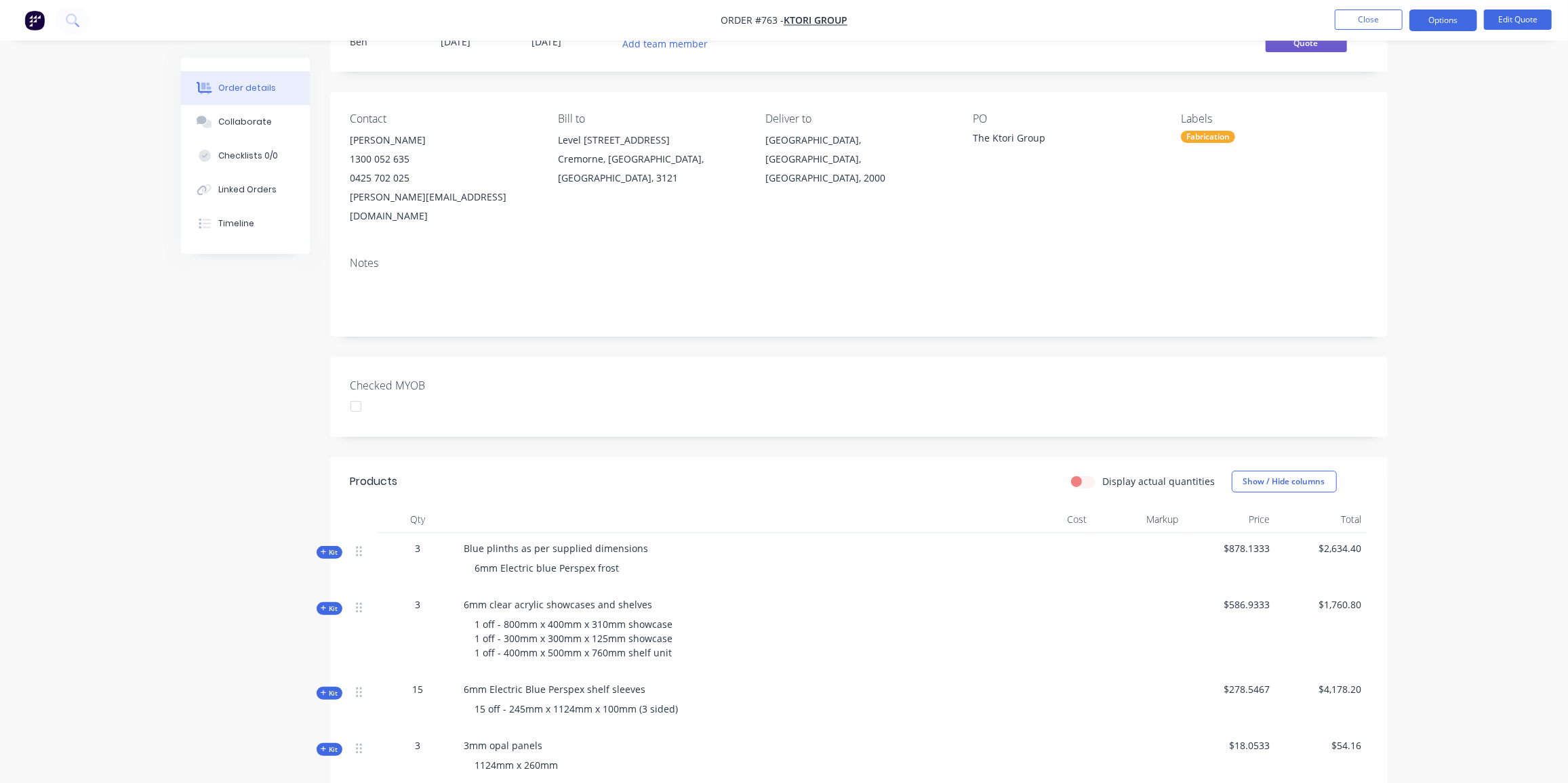
scroll to position [122, 0]
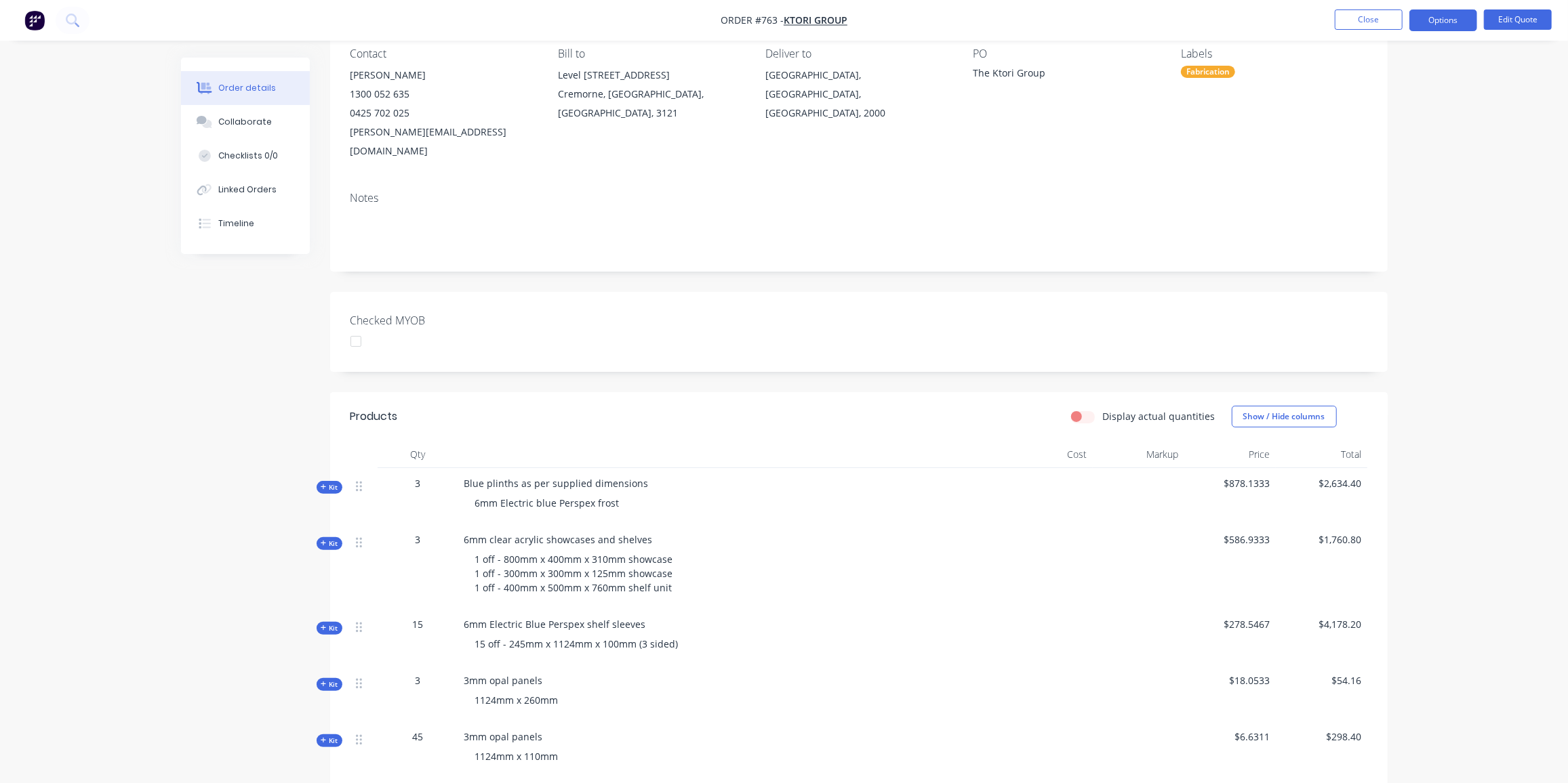
click at [326, 482] on span "Kit" at bounding box center [329, 487] width 17 height 10
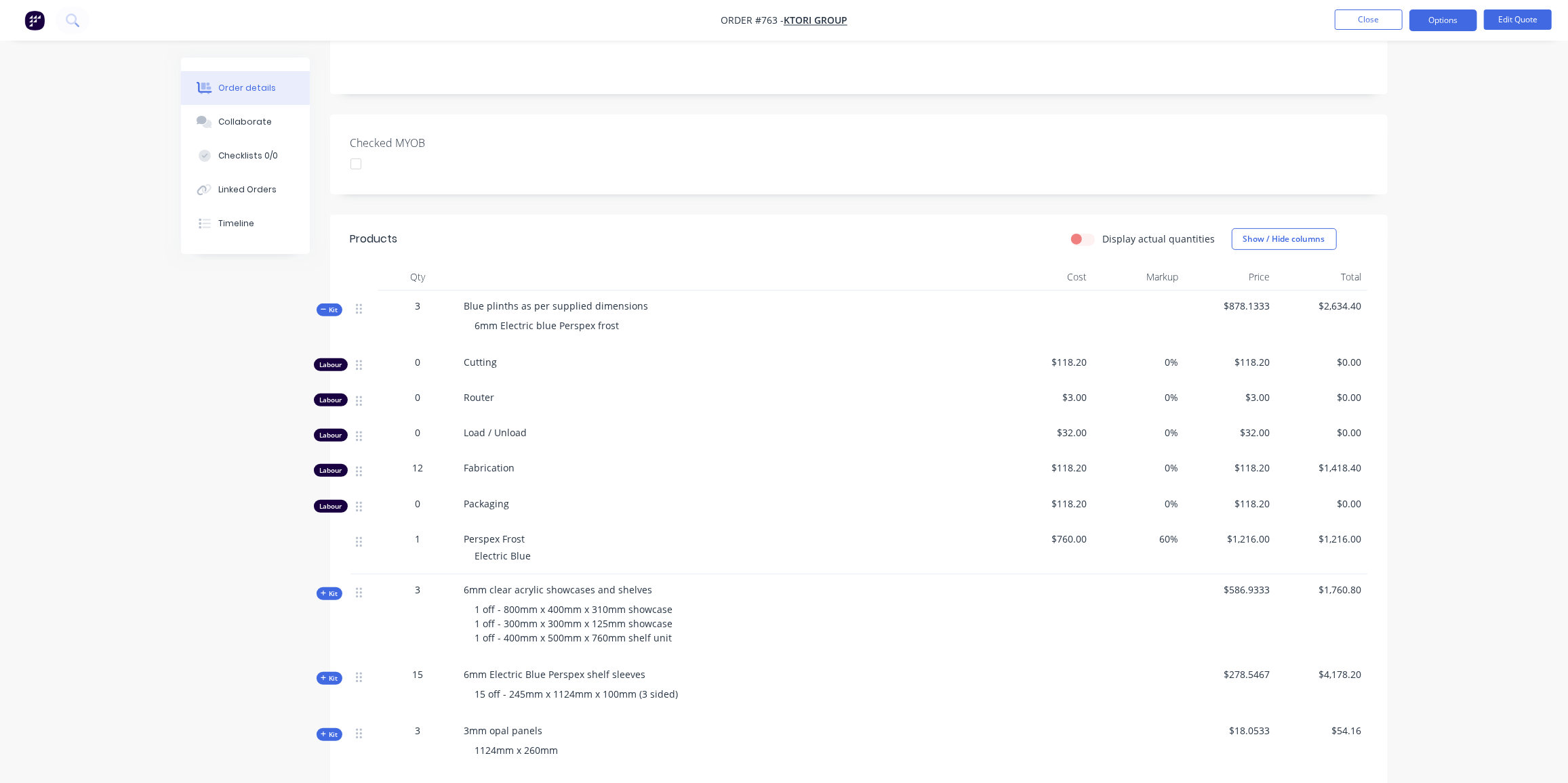
scroll to position [246, 0]
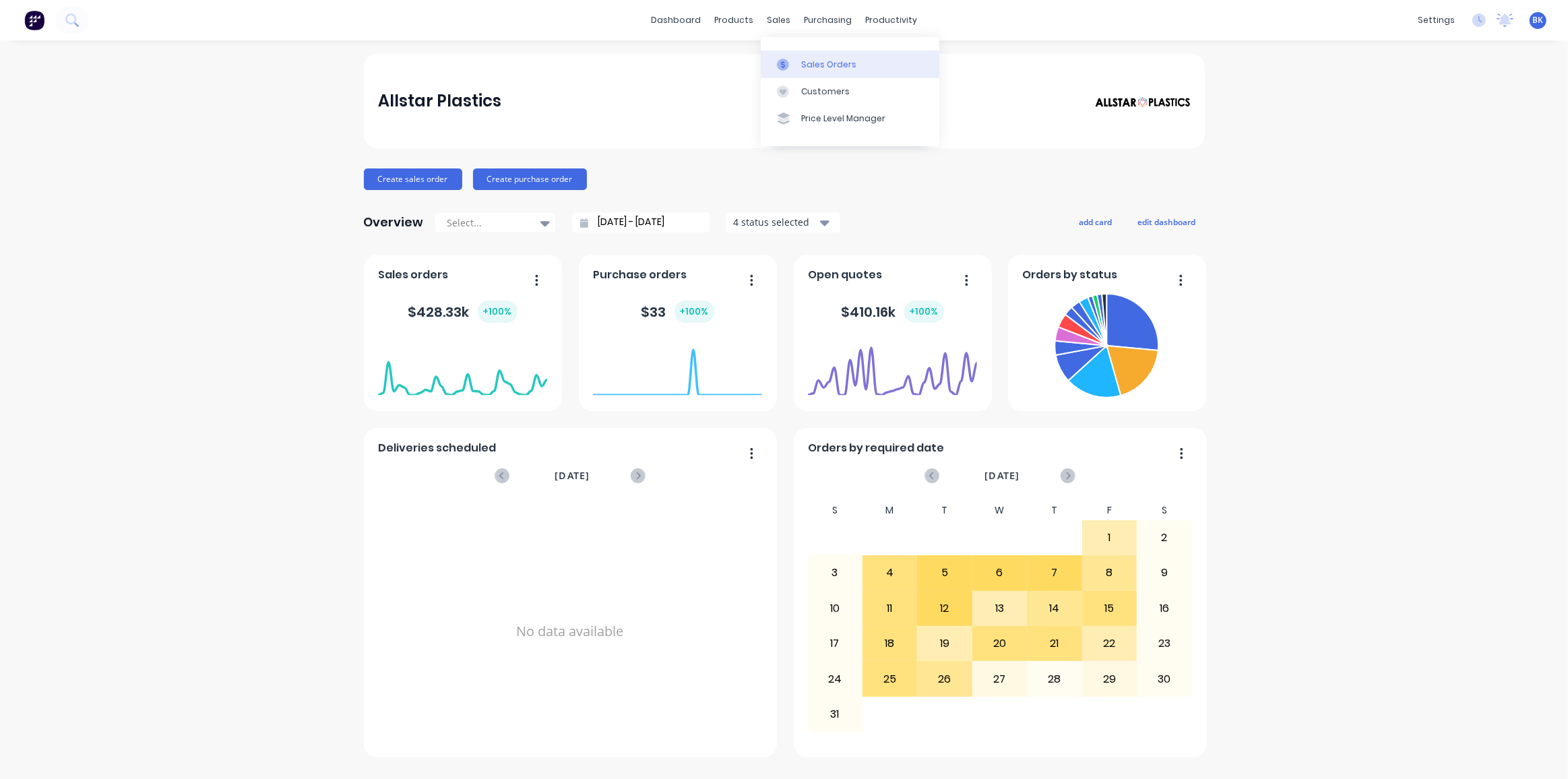
click at [792, 57] on link "Sales Orders" at bounding box center [850, 64] width 179 height 27
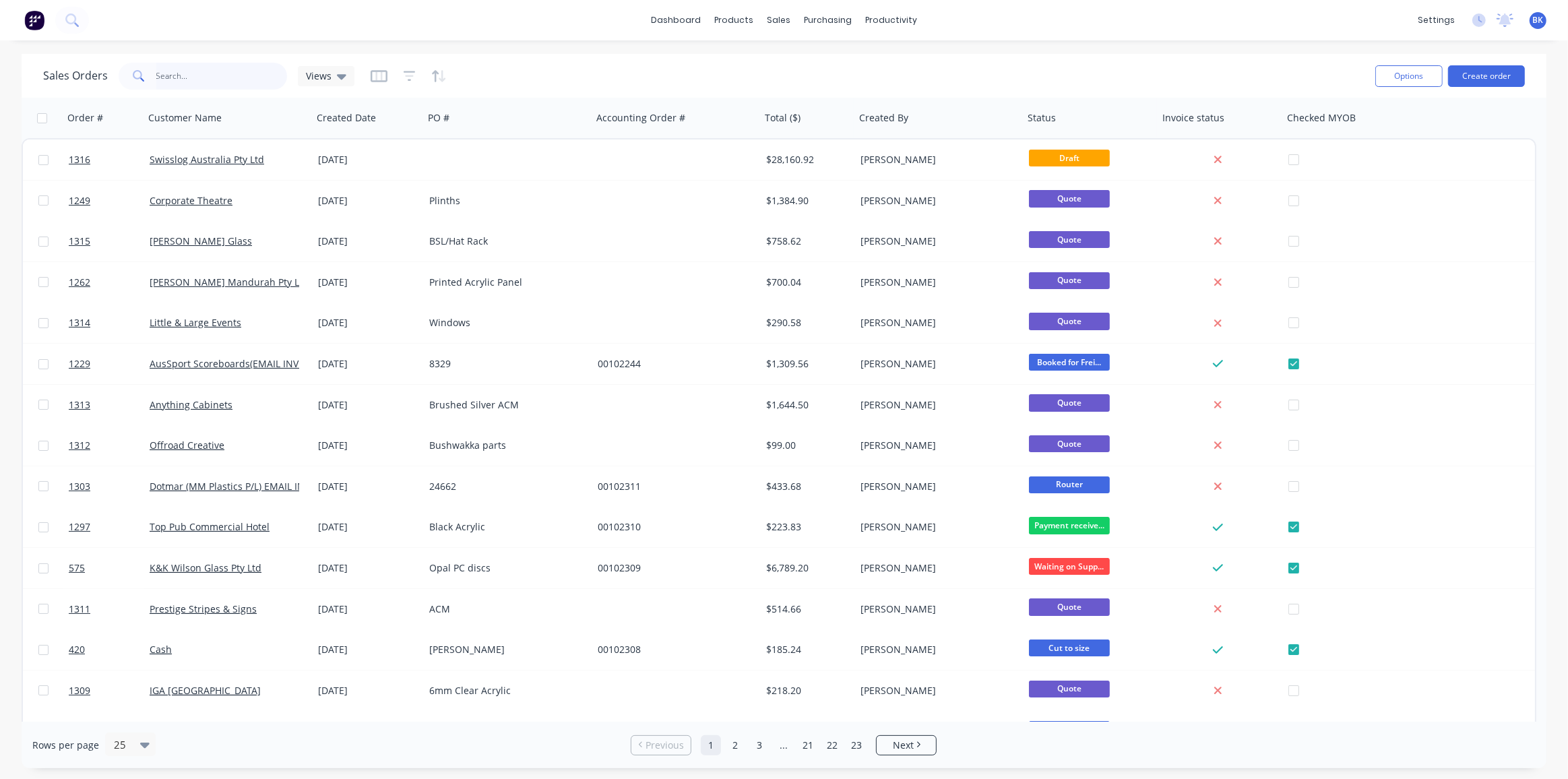
click at [199, 71] on input "text" at bounding box center [222, 76] width 131 height 27
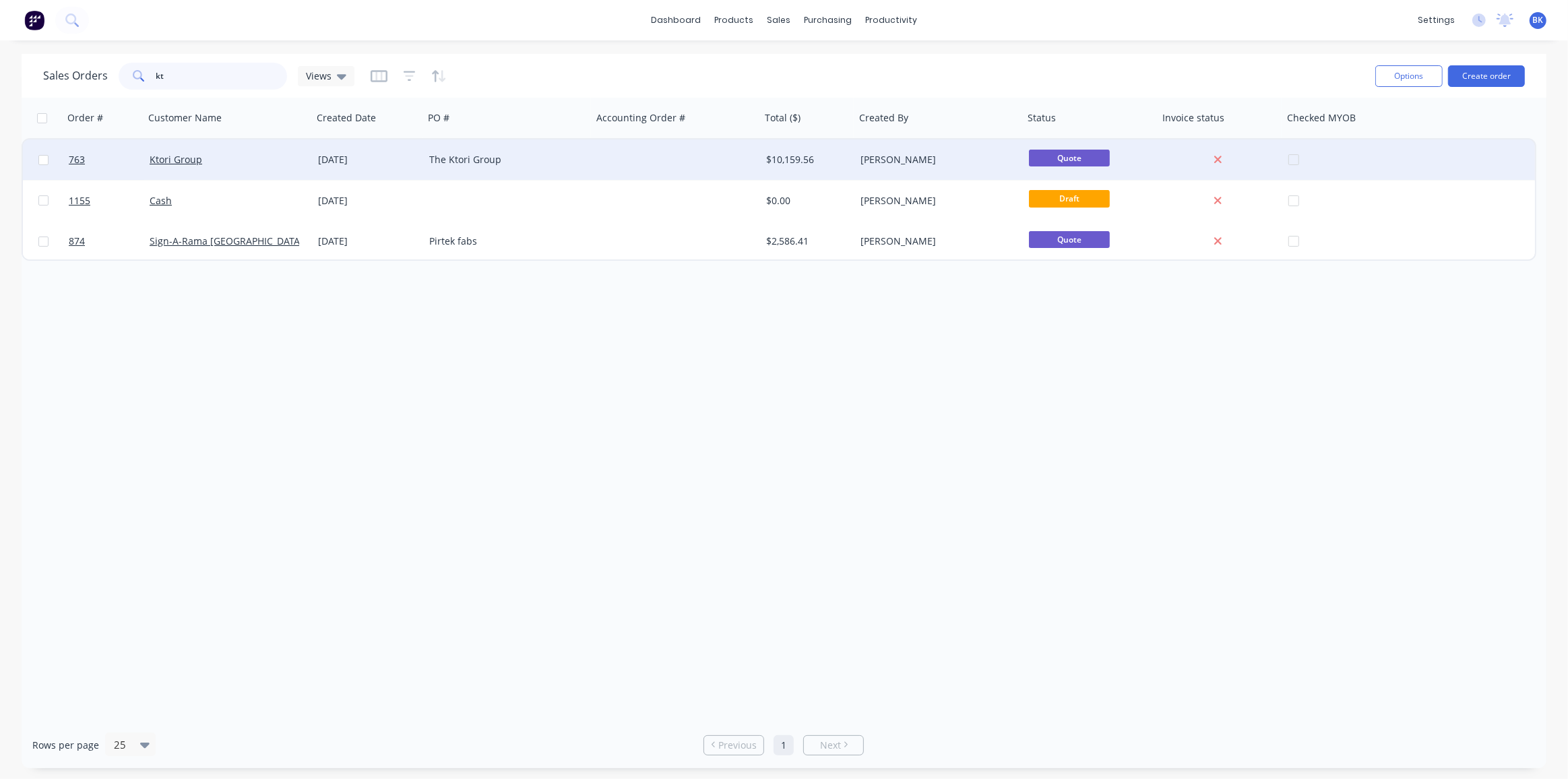
type input "kt"
click at [207, 154] on div "Ktori Group" at bounding box center [224, 159] width 149 height 13
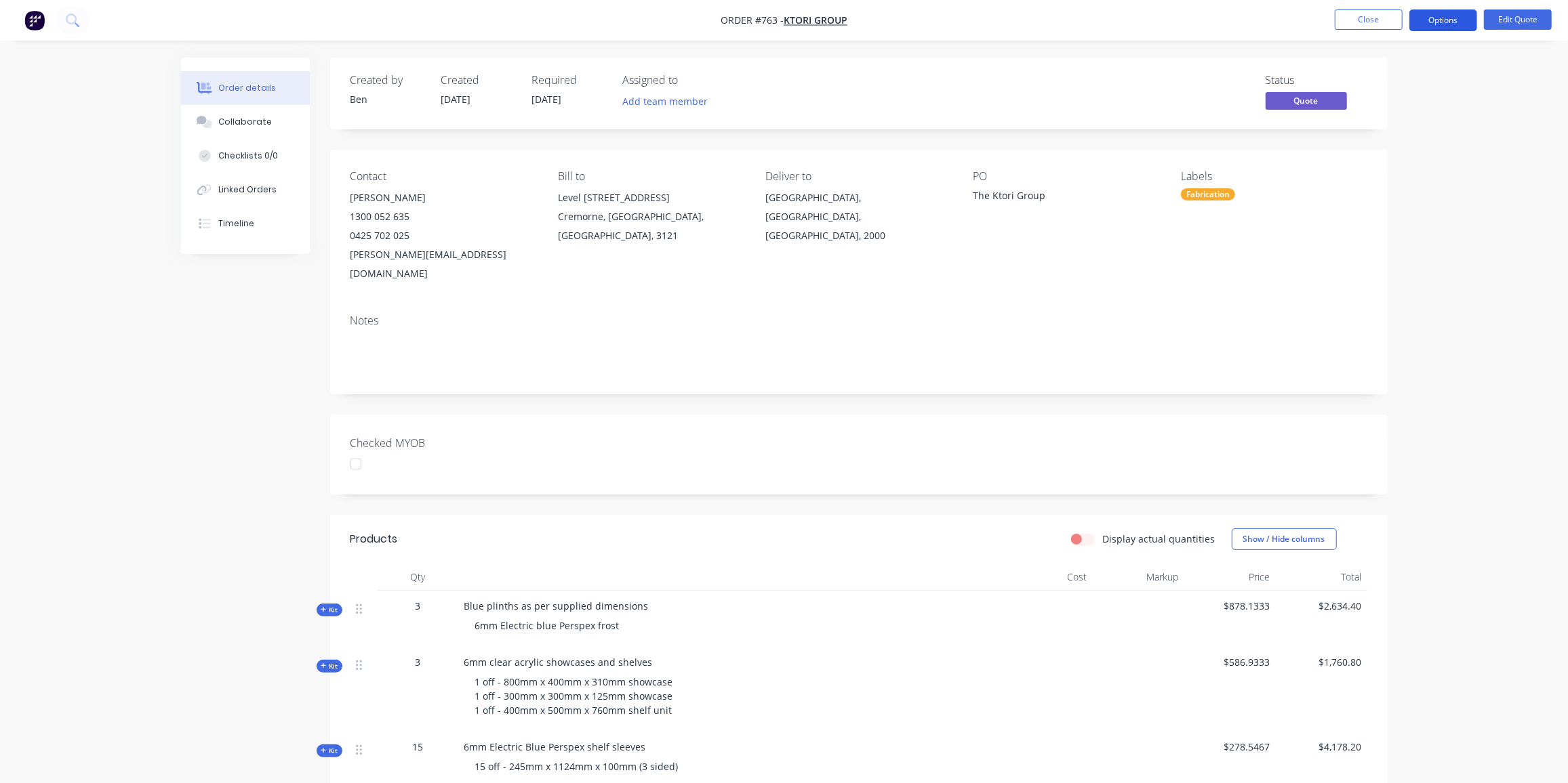
click at [1451, 19] on button "Options" at bounding box center [1443, 20] width 68 height 22
click at [1356, 99] on div "Proforma Invoice" at bounding box center [1402, 109] width 124 height 20
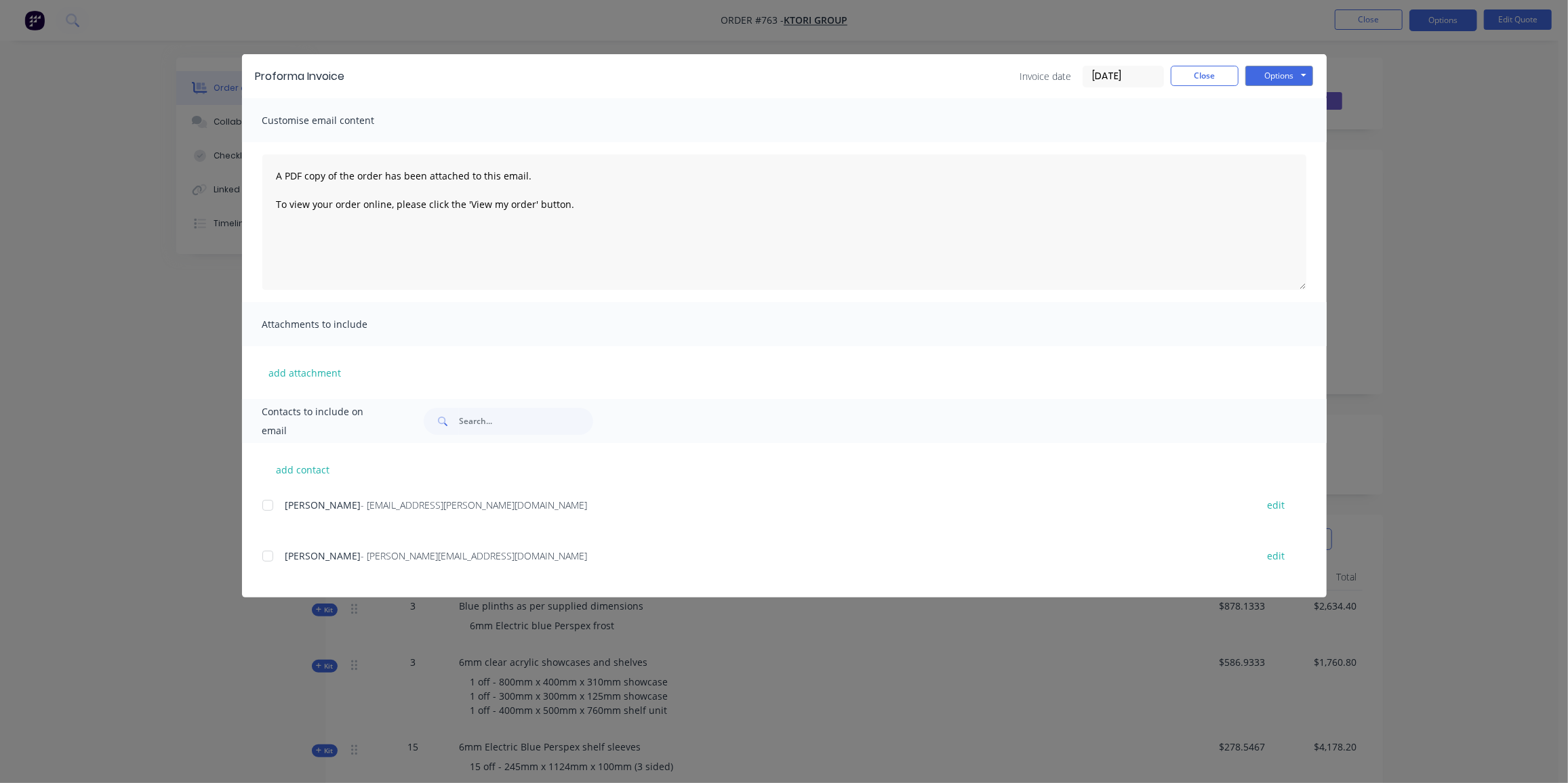
click at [269, 554] on div at bounding box center [267, 556] width 27 height 27
click at [1271, 76] on button "Options" at bounding box center [1278, 76] width 68 height 20
click at [1276, 98] on button "Preview" at bounding box center [1288, 100] width 87 height 22
click at [274, 555] on div at bounding box center [267, 556] width 27 height 27
click at [1281, 78] on button "Options" at bounding box center [1278, 76] width 68 height 20
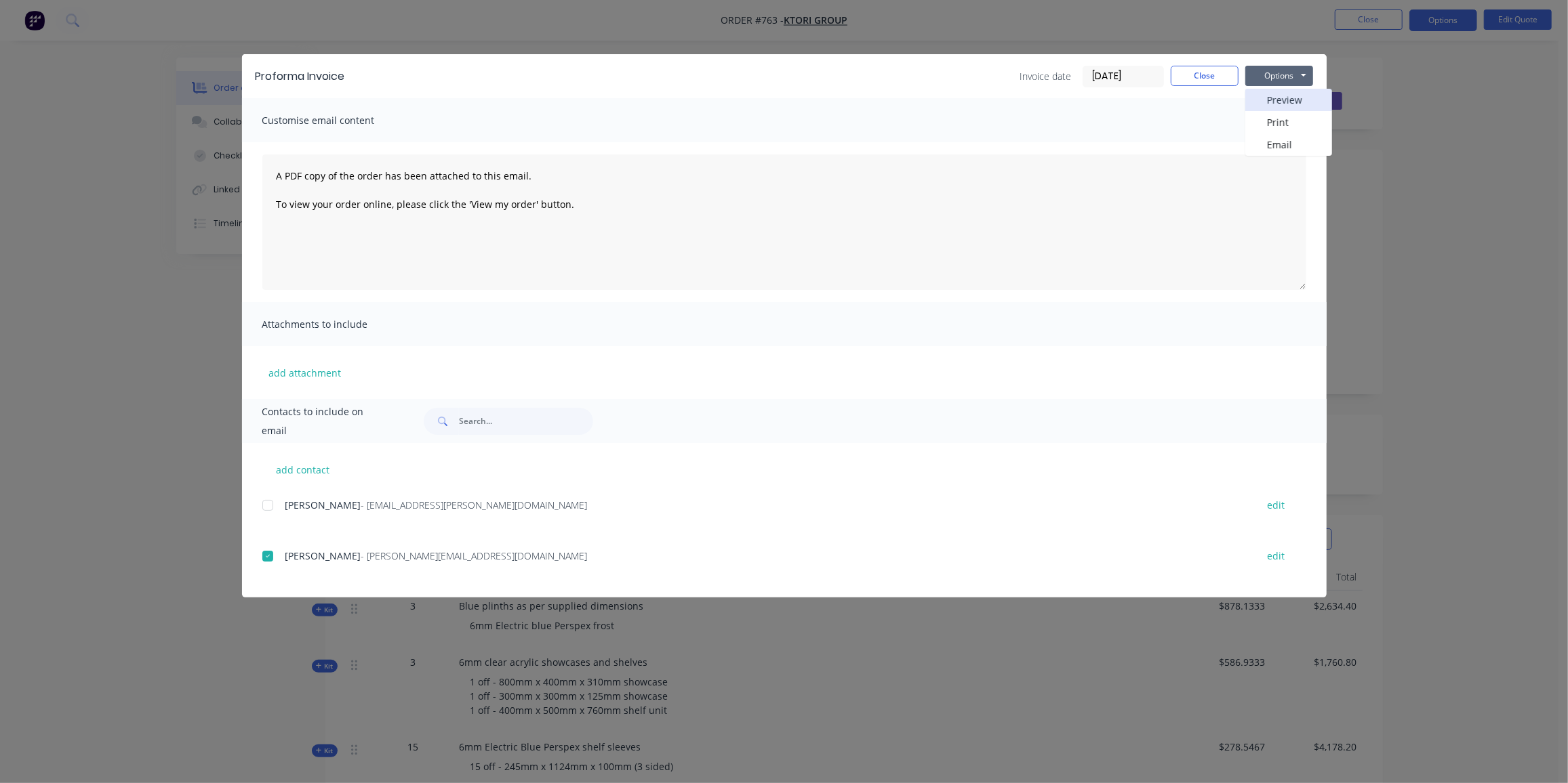
click at [1283, 103] on button "Preview" at bounding box center [1288, 100] width 87 height 22
click at [269, 557] on div at bounding box center [267, 556] width 27 height 27
click at [1272, 80] on button "Options" at bounding box center [1278, 76] width 68 height 20
click at [1283, 149] on button "Email" at bounding box center [1288, 145] width 87 height 22
